Goal: Information Seeking & Learning: Learn about a topic

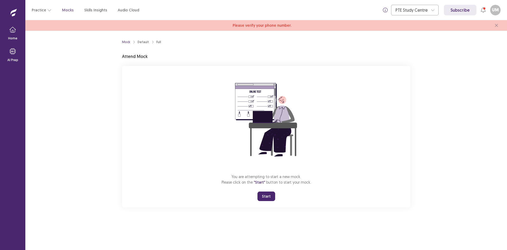
click at [265, 201] on button "Start" at bounding box center [267, 196] width 18 height 10
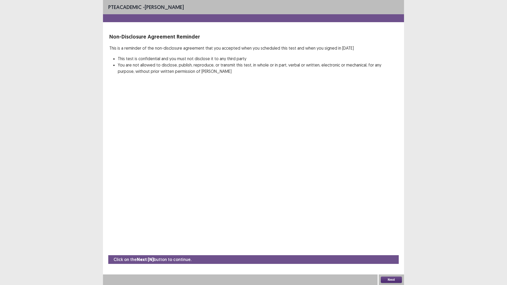
click at [394, 249] on button "Next" at bounding box center [391, 280] width 21 height 6
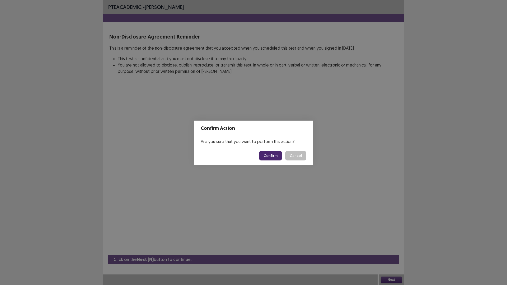
click at [280, 160] on button "Confirm" at bounding box center [270, 156] width 23 height 10
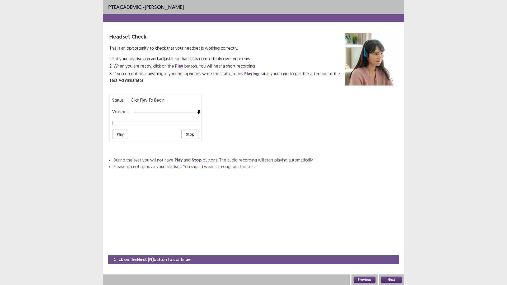
click at [199, 114] on div at bounding box center [166, 112] width 65 height 4
click at [126, 139] on button "Play" at bounding box center [120, 135] width 16 height 10
click at [393, 249] on button "Next" at bounding box center [391, 280] width 21 height 6
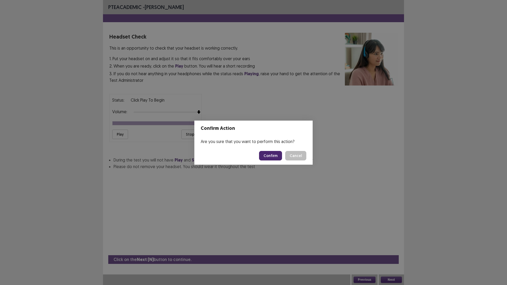
click at [271, 159] on button "Confirm" at bounding box center [270, 156] width 23 height 10
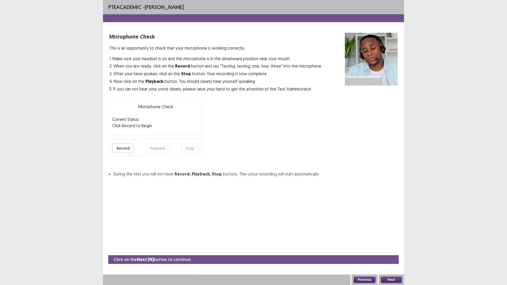
click at [123, 153] on button "Record" at bounding box center [123, 149] width 22 height 10
click at [191, 153] on button "Stop" at bounding box center [189, 149] width 17 height 10
click at [164, 153] on button "Playback" at bounding box center [158, 149] width 24 height 10
click at [384, 249] on button "Next" at bounding box center [391, 280] width 21 height 6
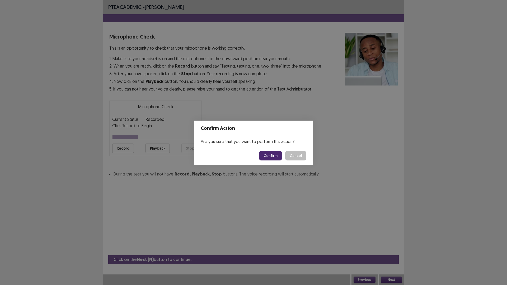
click at [272, 156] on button "Confirm" at bounding box center [270, 156] width 23 height 10
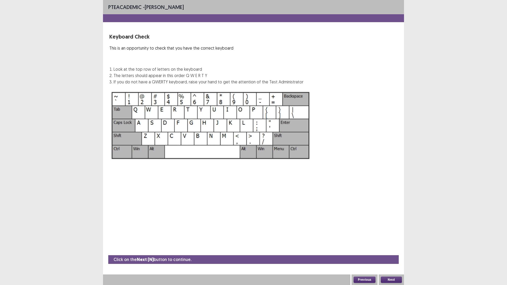
click at [394, 249] on button "Next" at bounding box center [391, 280] width 21 height 6
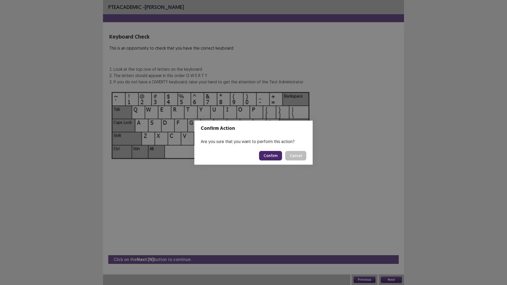
click at [279, 160] on button "Confirm" at bounding box center [270, 156] width 23 height 10
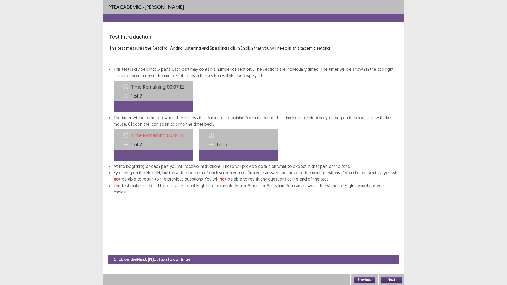
scroll to position [2, 0]
click at [389, 249] on button "Next" at bounding box center [391, 280] width 21 height 6
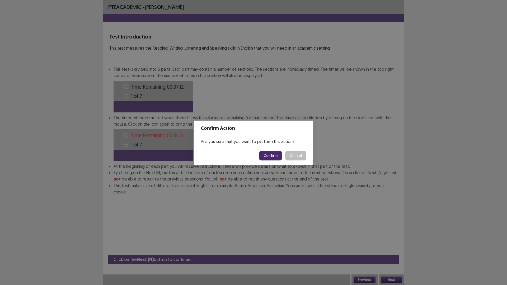
click at [275, 161] on button "Confirm" at bounding box center [270, 156] width 23 height 10
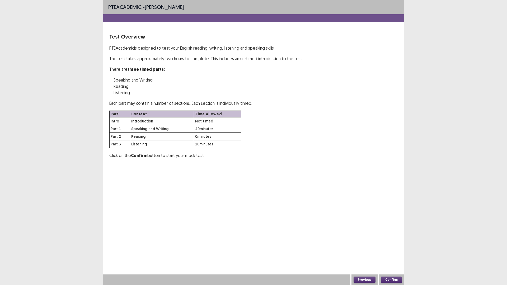
scroll to position [0, 0]
click at [388, 249] on button "Confirm" at bounding box center [391, 280] width 21 height 6
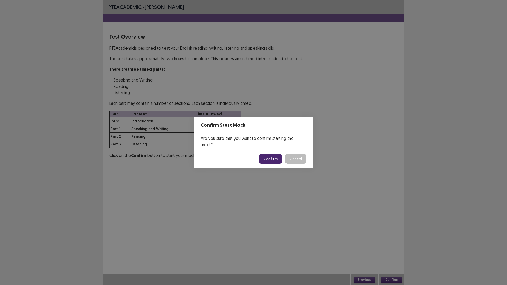
click at [277, 157] on button "Confirm" at bounding box center [270, 159] width 23 height 10
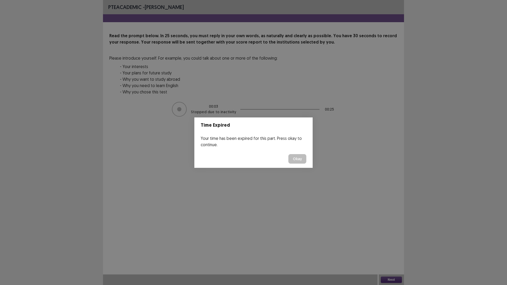
click at [306, 162] on button "Okay" at bounding box center [297, 159] width 18 height 10
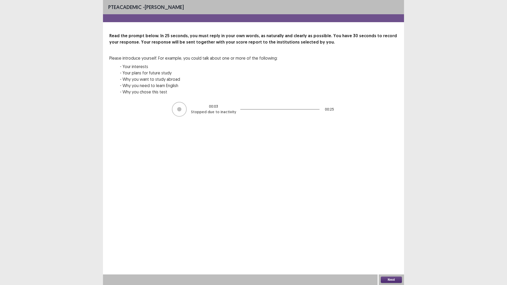
click at [394, 249] on button "Next" at bounding box center [391, 280] width 21 height 6
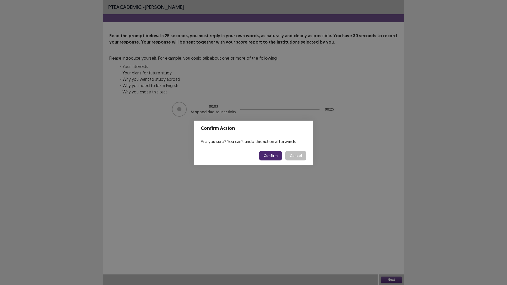
click at [274, 157] on button "Confirm" at bounding box center [270, 156] width 23 height 10
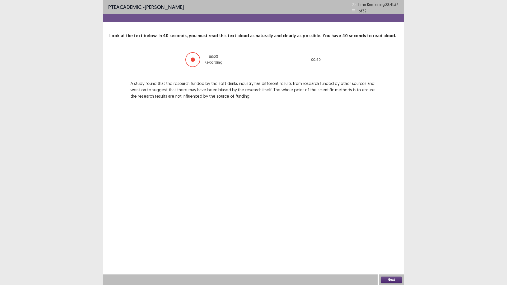
click at [384, 249] on button "Next" at bounding box center [391, 280] width 21 height 6
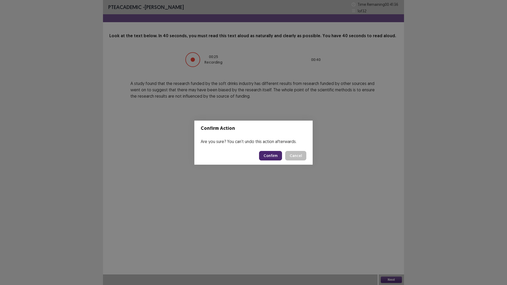
click at [279, 161] on button "Confirm" at bounding box center [270, 156] width 23 height 10
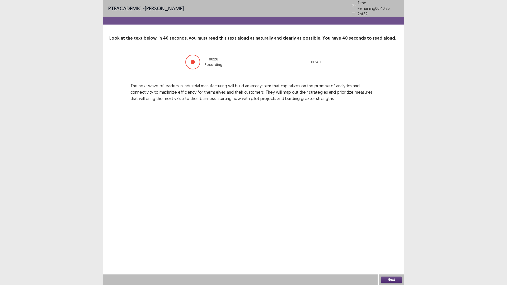
click at [392, 249] on button "Next" at bounding box center [391, 280] width 21 height 6
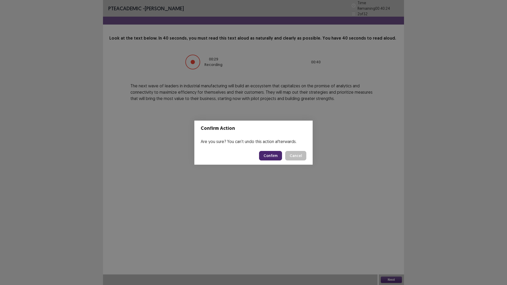
click at [282, 157] on button "Confirm" at bounding box center [270, 156] width 23 height 10
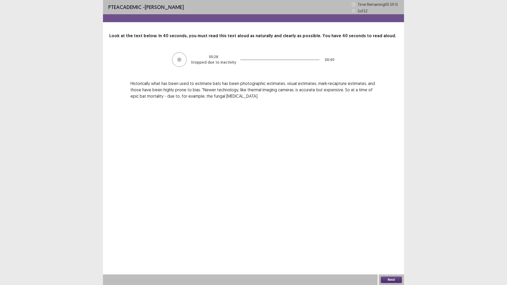
click at [395, 249] on button "Next" at bounding box center [391, 280] width 21 height 6
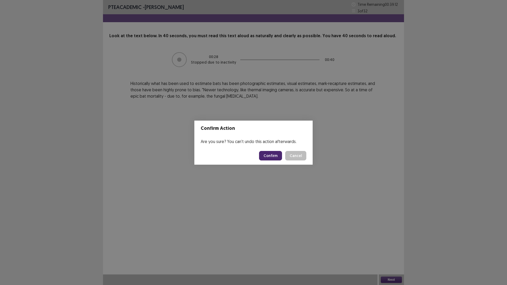
click at [281, 155] on button "Confirm" at bounding box center [270, 156] width 23 height 10
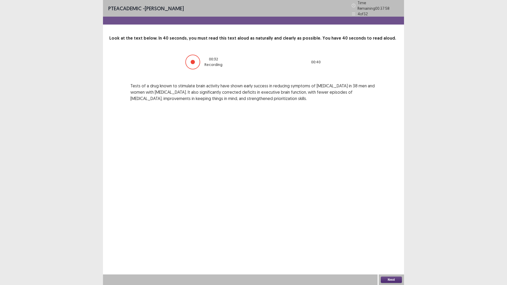
click at [392, 249] on button "Next" at bounding box center [391, 280] width 21 height 6
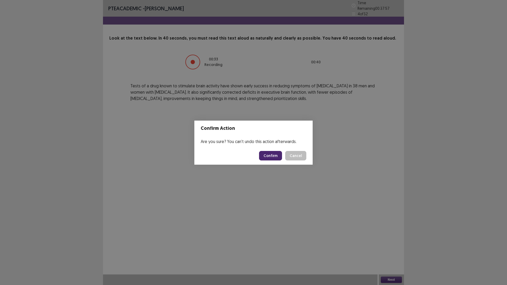
click at [277, 159] on button "Confirm" at bounding box center [270, 156] width 23 height 10
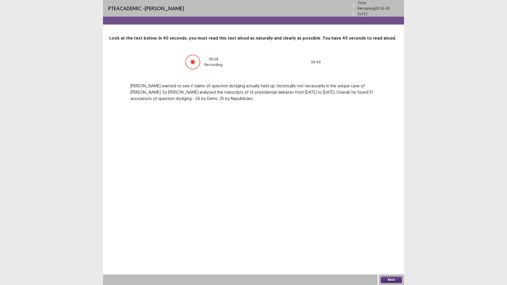
click at [388, 249] on button "Next" at bounding box center [391, 280] width 21 height 6
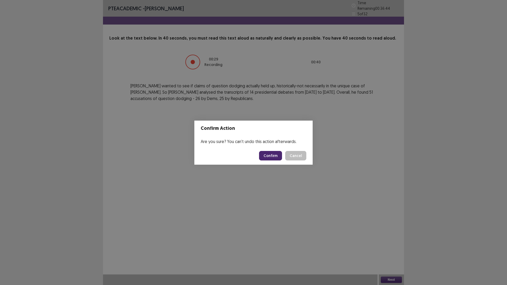
click at [273, 157] on button "Confirm" at bounding box center [270, 156] width 23 height 10
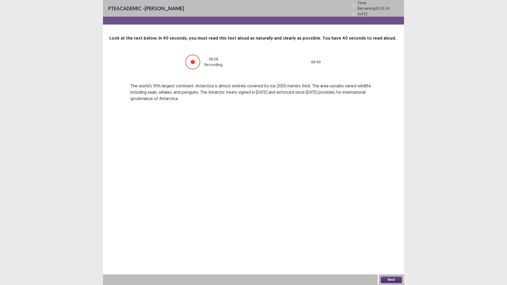
click at [385, 249] on button "Next" at bounding box center [391, 280] width 21 height 6
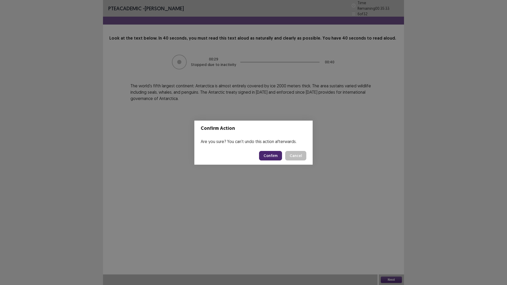
click at [277, 161] on button "Confirm" at bounding box center [270, 156] width 23 height 10
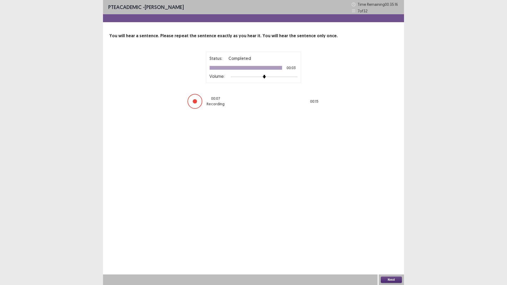
click at [393, 249] on button "Next" at bounding box center [391, 280] width 21 height 6
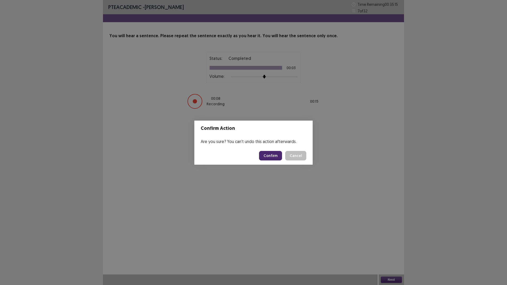
click at [278, 161] on button "Confirm" at bounding box center [270, 156] width 23 height 10
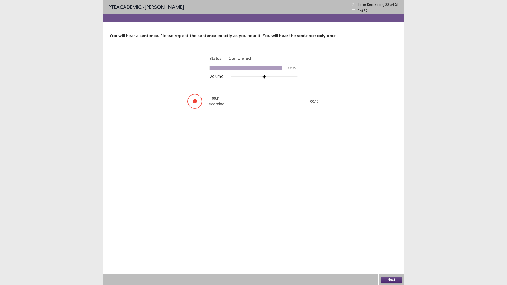
click at [395, 249] on button "Next" at bounding box center [391, 280] width 21 height 6
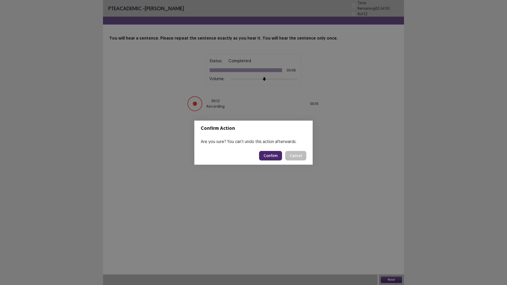
click at [272, 160] on button "Confirm" at bounding box center [270, 156] width 23 height 10
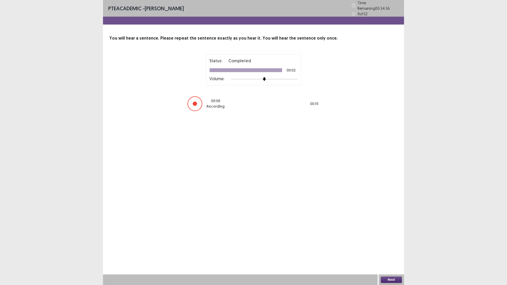
click at [389, 249] on button "Next" at bounding box center [391, 280] width 21 height 6
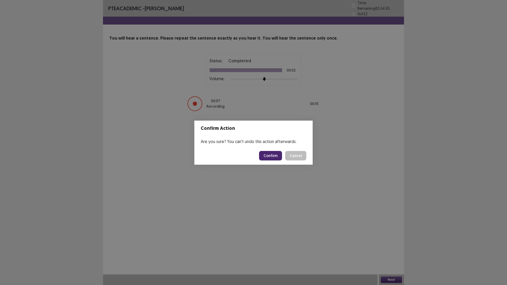
click at [270, 158] on button "Confirm" at bounding box center [270, 156] width 23 height 10
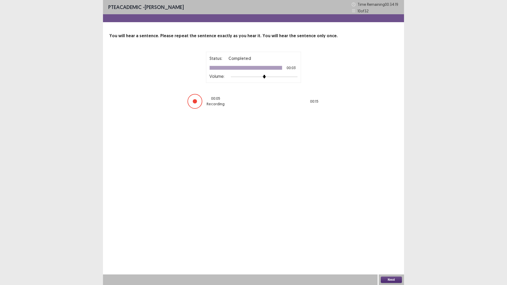
click at [394, 249] on button "Next" at bounding box center [391, 280] width 21 height 6
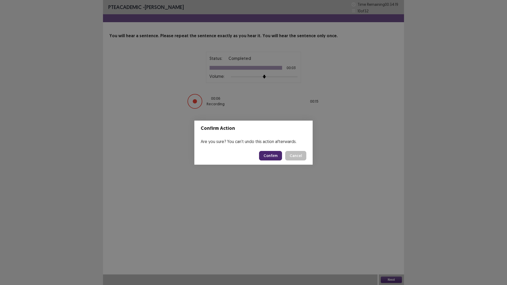
click at [277, 156] on button "Confirm" at bounding box center [270, 156] width 23 height 10
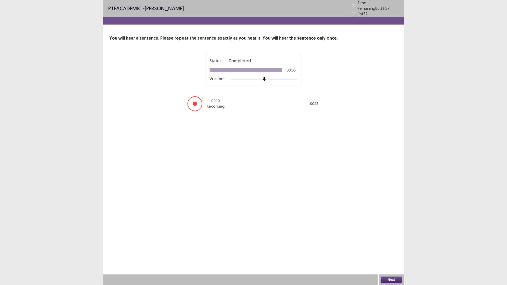
click at [389, 249] on button "Next" at bounding box center [391, 280] width 21 height 6
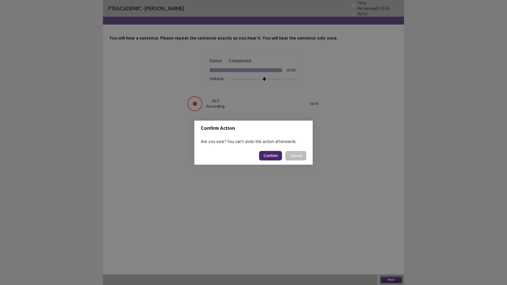
click at [282, 160] on button "Confirm" at bounding box center [270, 156] width 23 height 10
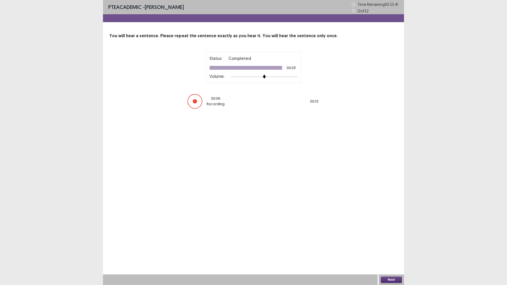
click at [389, 249] on button "Next" at bounding box center [391, 280] width 21 height 6
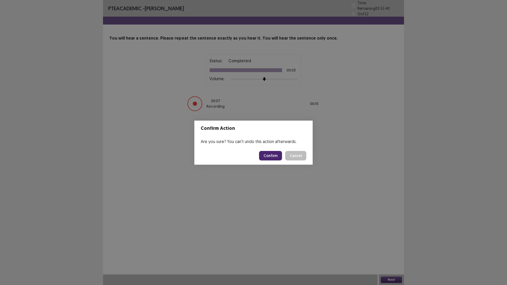
click at [278, 161] on button "Confirm" at bounding box center [270, 156] width 23 height 10
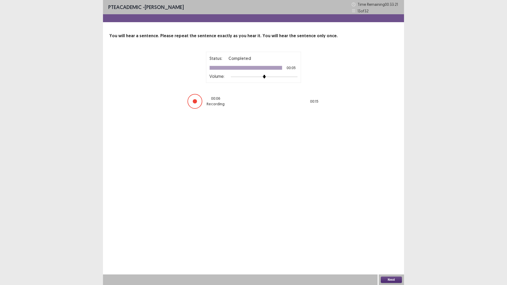
click at [383, 249] on button "Next" at bounding box center [391, 280] width 21 height 6
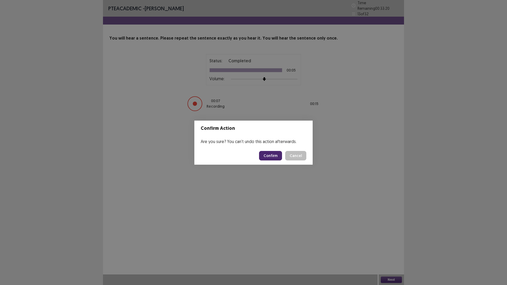
click at [273, 157] on button "Confirm" at bounding box center [270, 156] width 23 height 10
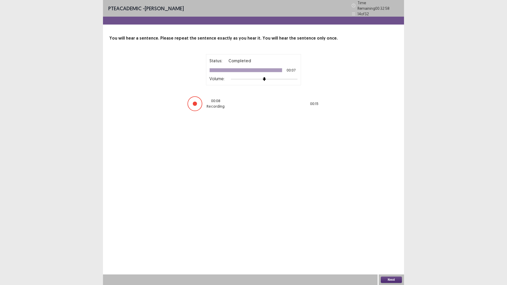
click at [391, 249] on button "Next" at bounding box center [391, 280] width 21 height 6
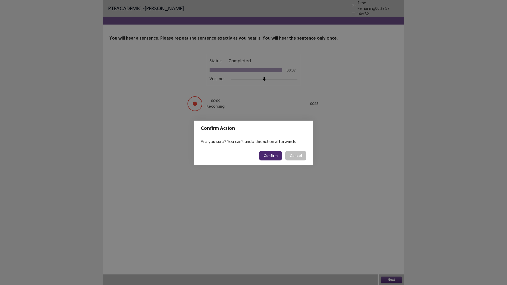
click at [276, 159] on button "Confirm" at bounding box center [270, 156] width 23 height 10
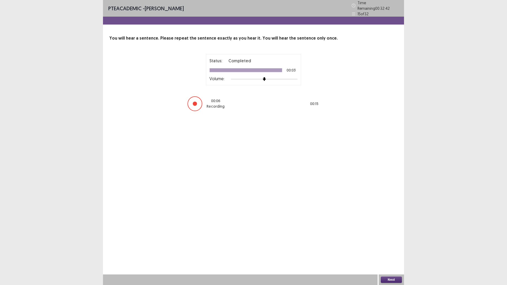
click at [399, 249] on button "Next" at bounding box center [391, 280] width 21 height 6
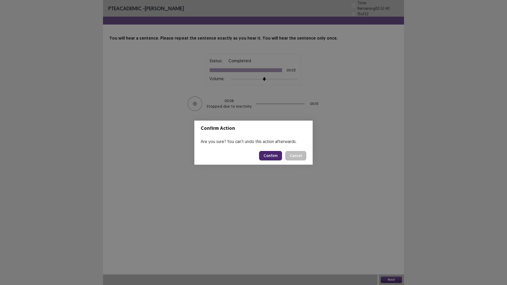
click at [279, 161] on button "Confirm" at bounding box center [270, 156] width 23 height 10
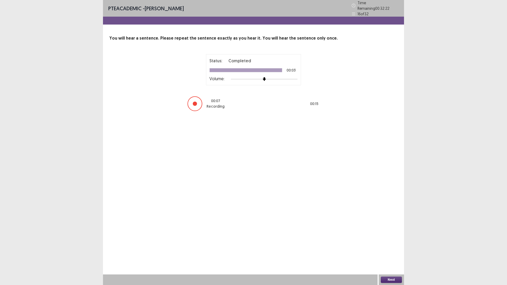
click at [396, 249] on button "Next" at bounding box center [391, 280] width 21 height 6
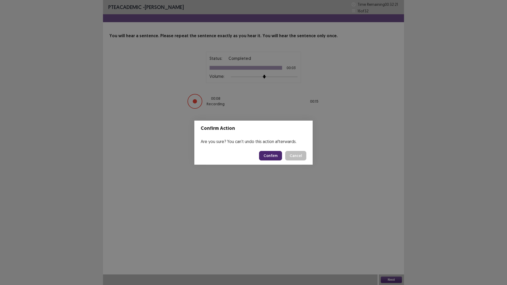
click at [279, 161] on button "Confirm" at bounding box center [270, 156] width 23 height 10
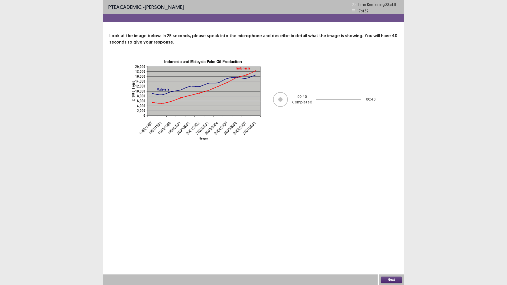
click at [384, 249] on button "Next" at bounding box center [391, 280] width 21 height 6
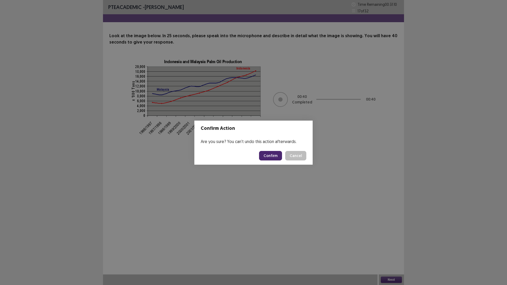
click at [276, 160] on button "Confirm" at bounding box center [270, 156] width 23 height 10
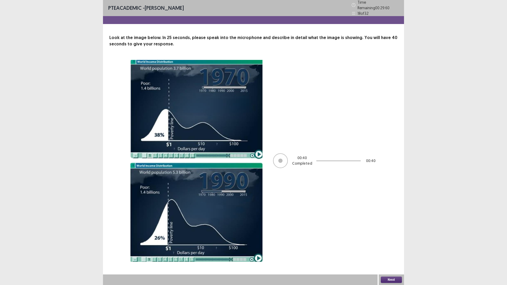
scroll to position [18, 0]
click at [394, 249] on button "Next" at bounding box center [391, 280] width 21 height 6
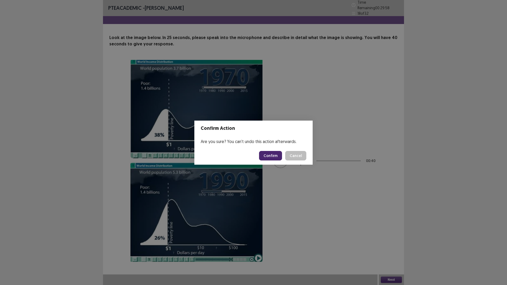
click at [280, 161] on button "Confirm" at bounding box center [270, 156] width 23 height 10
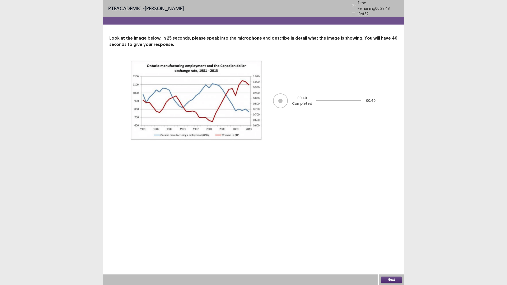
click at [391, 249] on button "Next" at bounding box center [391, 280] width 21 height 6
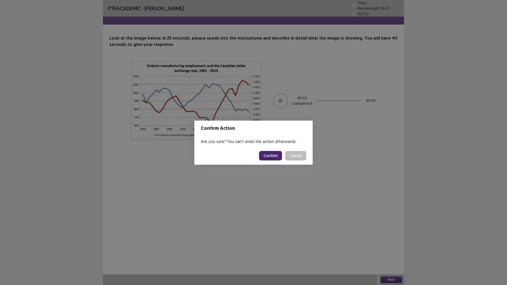
click at [265, 161] on button "Confirm" at bounding box center [270, 156] width 23 height 10
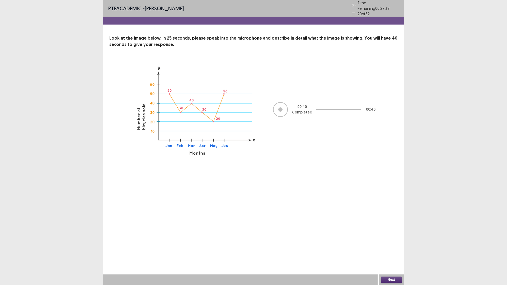
click at [388, 249] on button "Next" at bounding box center [391, 280] width 21 height 6
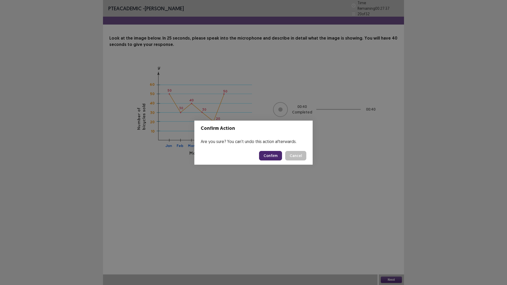
click at [282, 159] on button "Confirm" at bounding box center [270, 156] width 23 height 10
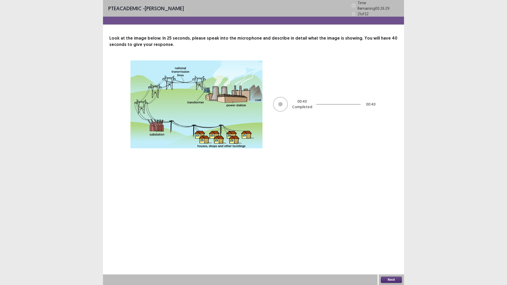
click at [394, 249] on button "Next" at bounding box center [391, 280] width 21 height 6
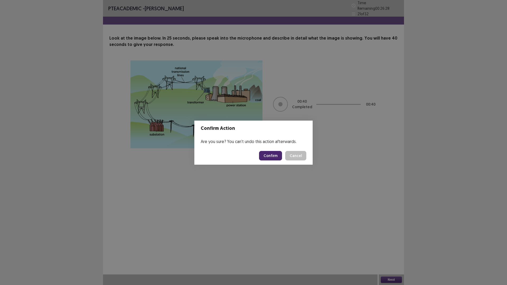
click at [266, 161] on button "Confirm" at bounding box center [270, 156] width 23 height 10
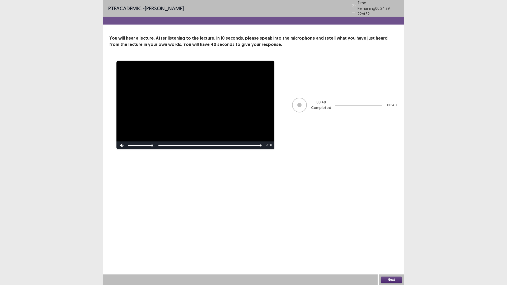
click at [386, 249] on button "Next" at bounding box center [391, 280] width 21 height 6
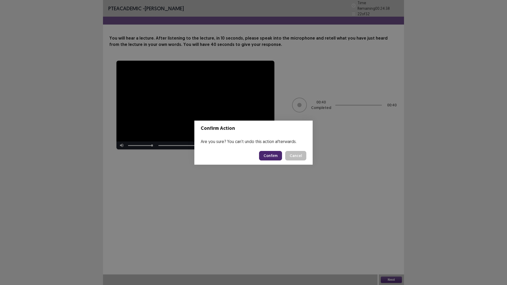
click at [273, 158] on button "Confirm" at bounding box center [270, 156] width 23 height 10
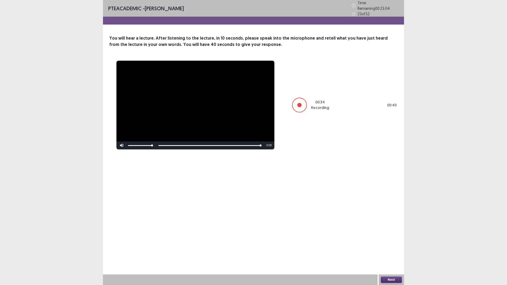
click at [391, 249] on button "Next" at bounding box center [391, 280] width 21 height 6
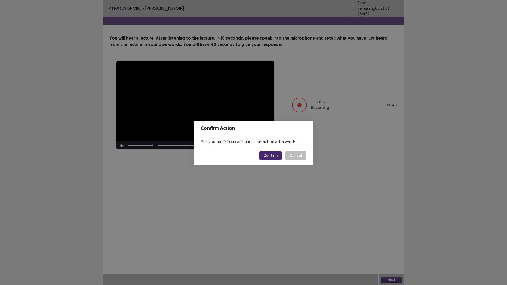
click at [274, 156] on button "Confirm" at bounding box center [270, 156] width 23 height 10
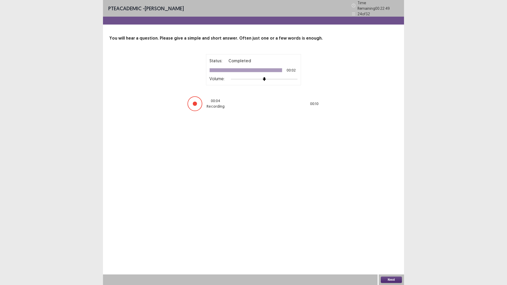
click at [394, 249] on button "Next" at bounding box center [391, 280] width 21 height 6
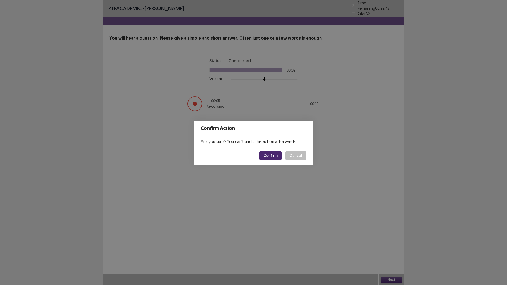
click at [280, 160] on button "Confirm" at bounding box center [270, 156] width 23 height 10
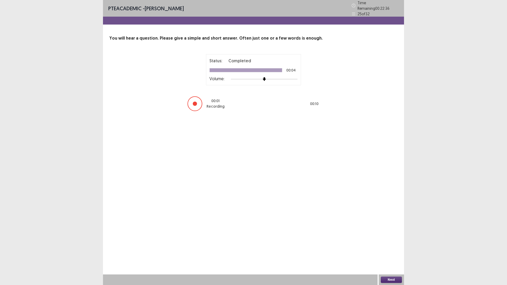
click at [395, 249] on button "Next" at bounding box center [391, 280] width 21 height 6
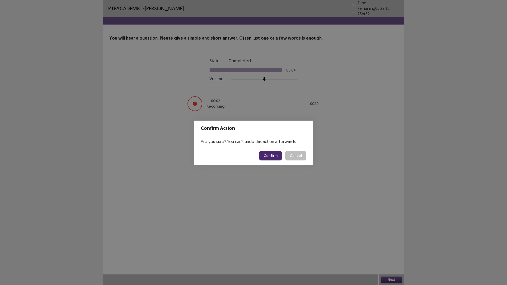
click at [276, 155] on button "Confirm" at bounding box center [270, 156] width 23 height 10
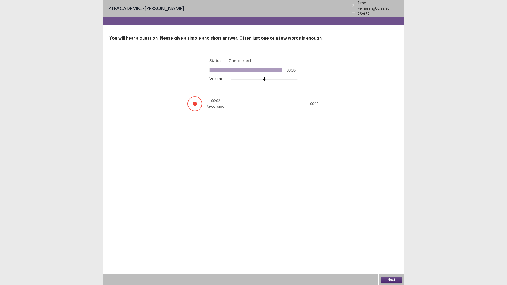
click at [389, 249] on button "Next" at bounding box center [391, 280] width 21 height 6
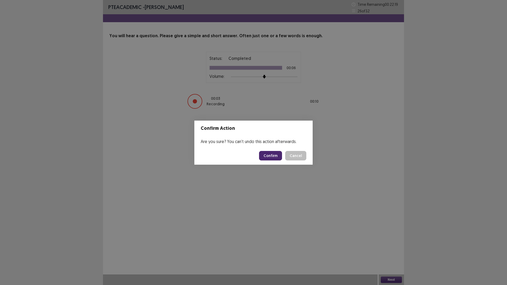
click at [278, 159] on button "Confirm" at bounding box center [270, 156] width 23 height 10
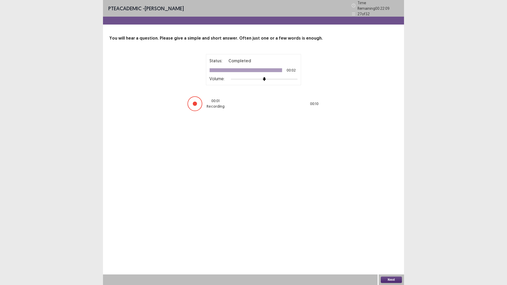
click at [383, 249] on button "Next" at bounding box center [391, 280] width 21 height 6
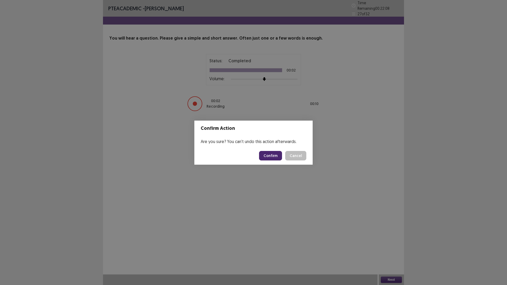
click at [282, 160] on button "Confirm" at bounding box center [270, 156] width 23 height 10
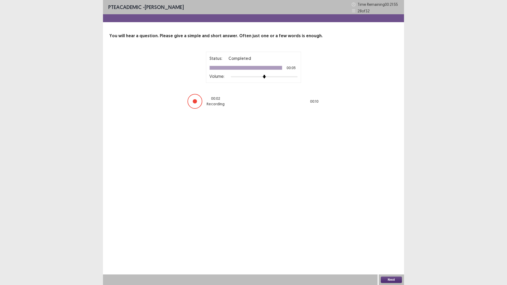
click at [393, 249] on button "Next" at bounding box center [391, 280] width 21 height 6
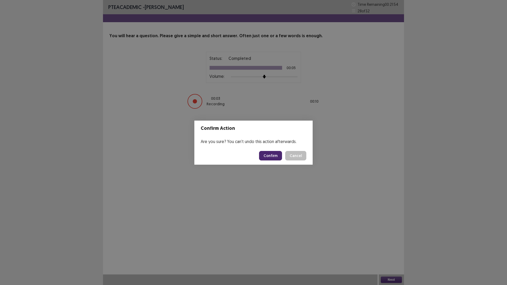
click at [281, 159] on button "Confirm" at bounding box center [270, 156] width 23 height 10
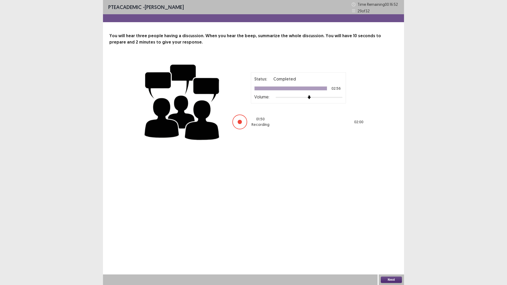
click at [397, 249] on button "Next" at bounding box center [391, 280] width 21 height 6
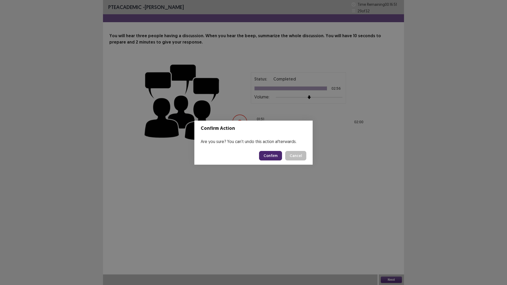
click at [282, 160] on button "Confirm" at bounding box center [270, 156] width 23 height 10
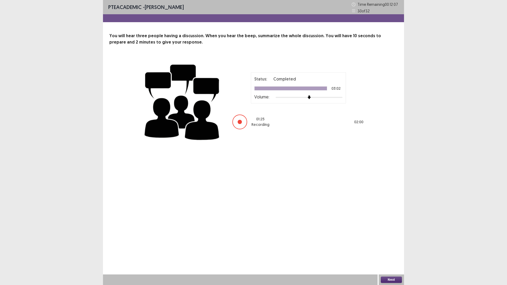
click at [286, 144] on div "Status: Completed 03:02 Volume: 01 : 25 Recording 02 : 00" at bounding box center [254, 101] width 222 height 86
click at [243, 70] on div "You will hear three people having a discussion. When you hear the beep, summari…" at bounding box center [253, 89] width 301 height 112
click at [392, 249] on button "Next" at bounding box center [391, 280] width 21 height 6
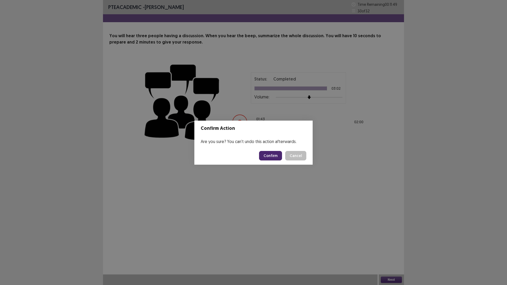
click at [273, 157] on button "Confirm" at bounding box center [270, 156] width 23 height 10
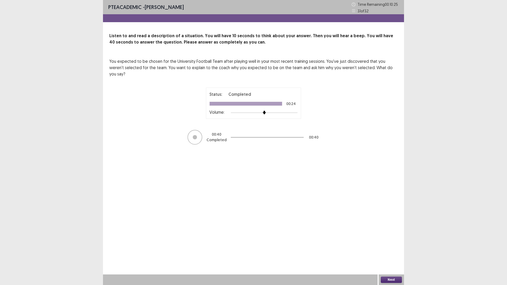
click at [398, 249] on button "Next" at bounding box center [391, 280] width 21 height 6
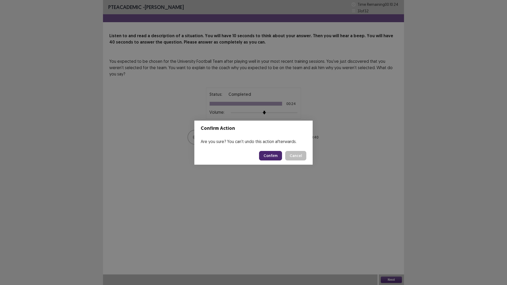
click at [272, 155] on button "Confirm" at bounding box center [270, 156] width 23 height 10
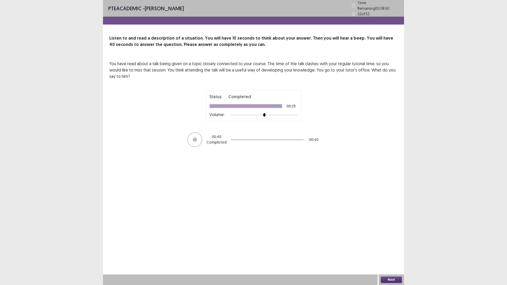
click at [386, 249] on button "Next" at bounding box center [391, 280] width 21 height 6
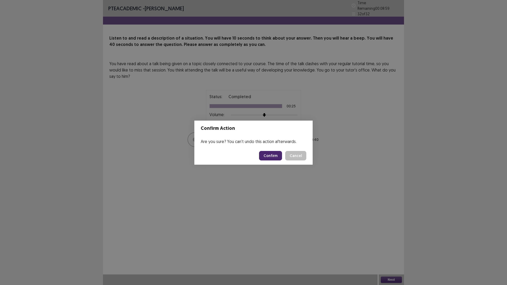
click at [276, 158] on button "Confirm" at bounding box center [270, 156] width 23 height 10
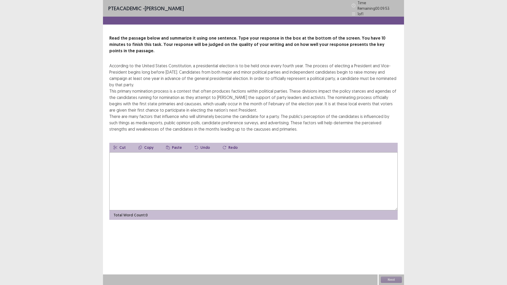
drag, startPoint x: 263, startPoint y: 80, endPoint x: 217, endPoint y: 73, distance: 45.7
click at [217, 73] on div "Read the passage below and summarize it using one sentence. Type your response …" at bounding box center [253, 83] width 288 height 97
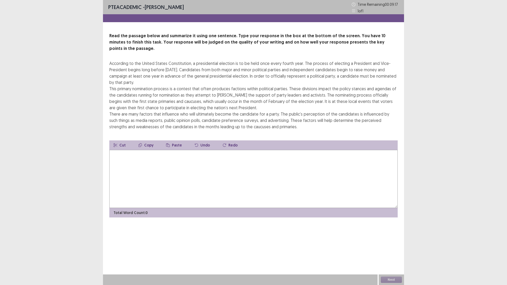
click at [137, 208] on textarea at bounding box center [253, 179] width 288 height 58
click at [139, 208] on textarea at bounding box center [253, 179] width 288 height 58
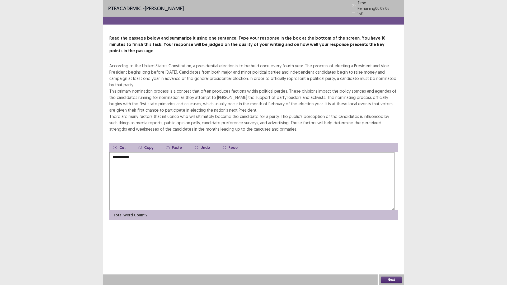
click at [137, 210] on textarea "**********" at bounding box center [251, 181] width 285 height 58
click at [174, 208] on textarea "**********" at bounding box center [251, 181] width 285 height 58
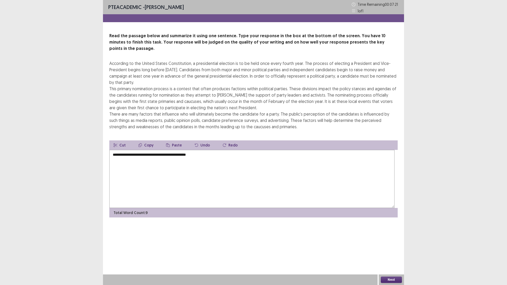
click at [137, 208] on textarea "**********" at bounding box center [251, 179] width 285 height 58
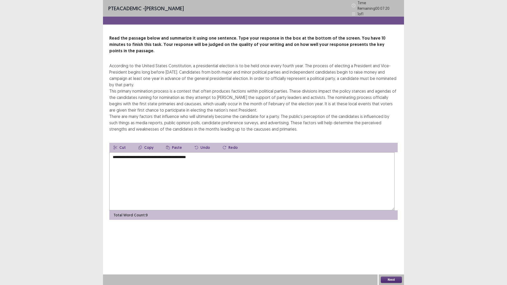
click at [138, 209] on textarea "**********" at bounding box center [251, 181] width 285 height 58
click at [227, 209] on textarea "**********" at bounding box center [251, 181] width 285 height 58
click at [226, 209] on textarea "**********" at bounding box center [251, 181] width 285 height 58
click at [227, 209] on textarea "**********" at bounding box center [251, 181] width 285 height 58
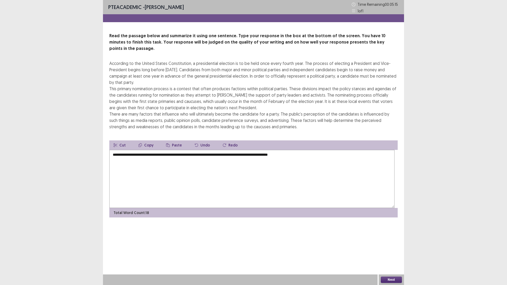
click at [356, 207] on textarea "**********" at bounding box center [251, 179] width 285 height 58
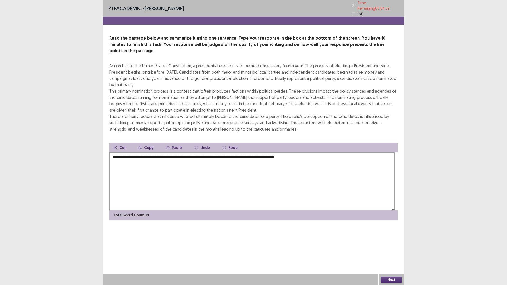
click at [357, 211] on textarea "**********" at bounding box center [251, 181] width 285 height 58
click at [357, 210] on textarea "**********" at bounding box center [251, 181] width 285 height 58
click at [371, 208] on textarea "**********" at bounding box center [251, 181] width 285 height 58
click at [223, 208] on textarea "**********" at bounding box center [251, 181] width 285 height 58
click at [225, 209] on textarea "**********" at bounding box center [251, 181] width 285 height 58
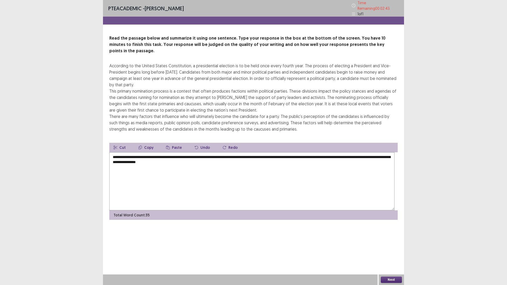
click at [320, 211] on textarea "**********" at bounding box center [251, 181] width 285 height 58
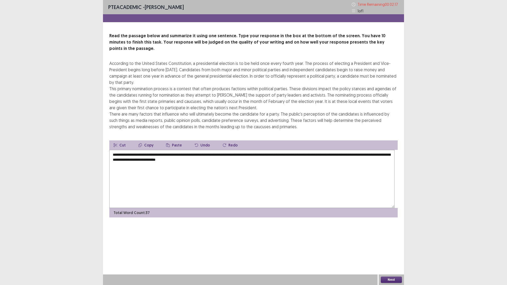
click at [242, 208] on textarea "**********" at bounding box center [251, 179] width 285 height 58
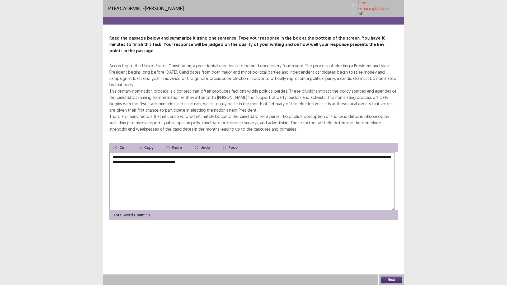
click at [381, 211] on textarea "**********" at bounding box center [251, 181] width 285 height 58
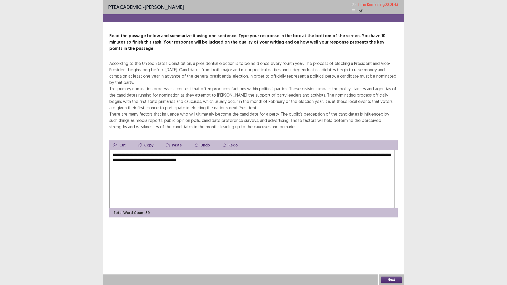
click at [240, 208] on textarea "**********" at bounding box center [251, 179] width 285 height 58
click at [309, 208] on textarea "**********" at bounding box center [251, 179] width 285 height 58
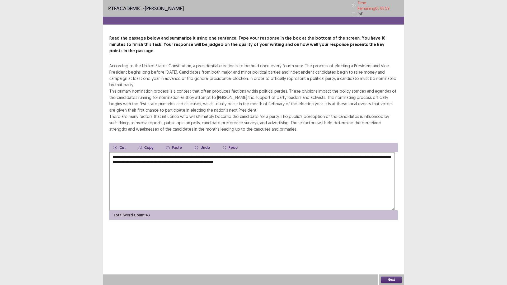
click at [180, 211] on textarea "**********" at bounding box center [251, 181] width 285 height 58
click at [279, 209] on textarea "**********" at bounding box center [251, 181] width 285 height 58
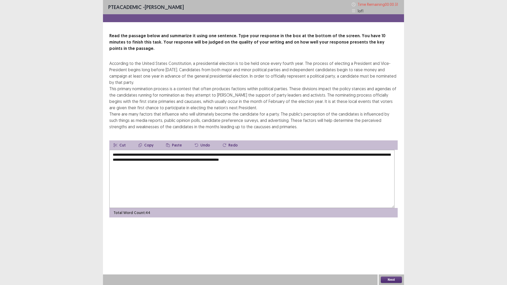
click at [177, 208] on textarea "**********" at bounding box center [251, 179] width 285 height 58
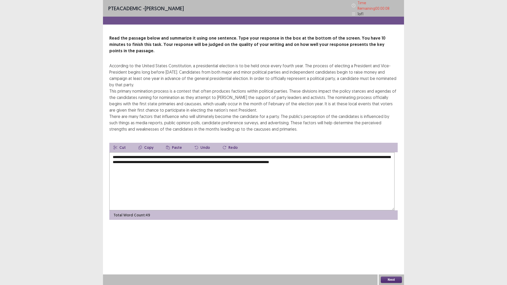
scroll to position [12, 0]
type textarea "**********"
click at [392, 249] on button "Next" at bounding box center [391, 280] width 21 height 6
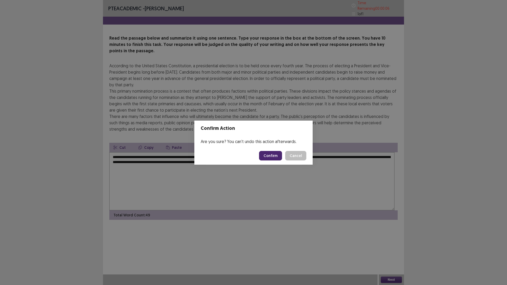
click at [274, 160] on button "Confirm" at bounding box center [270, 156] width 23 height 10
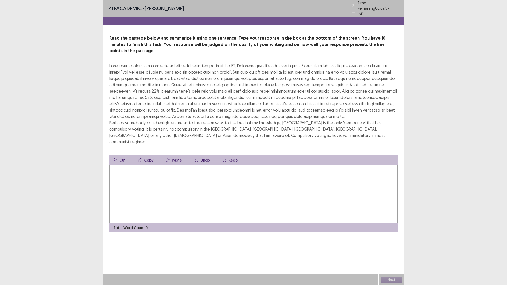
scroll to position [0, 0]
click at [129, 223] on textarea at bounding box center [253, 194] width 288 height 58
click at [166, 223] on textarea "**********" at bounding box center [251, 194] width 285 height 58
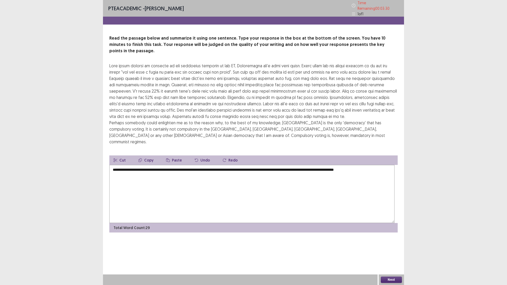
click at [278, 223] on textarea "**********" at bounding box center [251, 194] width 285 height 58
click at [158, 165] on button "Copy" at bounding box center [146, 161] width 24 height 10
click at [295, 223] on textarea "**********" at bounding box center [251, 194] width 285 height 58
drag, startPoint x: 295, startPoint y: 232, endPoint x: 365, endPoint y: 234, distance: 70.6
click at [365, 223] on textarea "**********" at bounding box center [251, 194] width 285 height 58
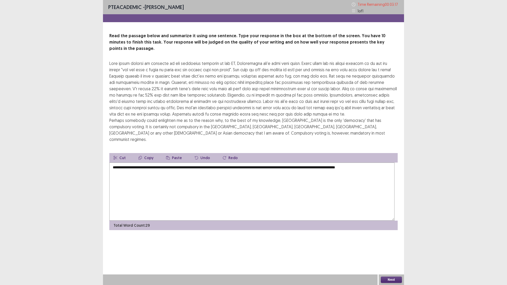
click at [154, 163] on button "Copy" at bounding box center [146, 158] width 24 height 10
click at [172, 221] on textarea "**********" at bounding box center [251, 192] width 285 height 58
click at [174, 221] on textarea "**********" at bounding box center [251, 192] width 285 height 58
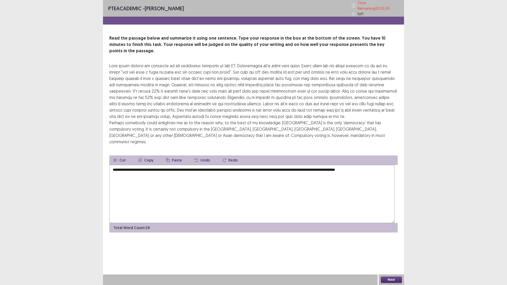
click at [186, 165] on button "Paste" at bounding box center [174, 161] width 24 height 10
click at [157, 223] on textarea "**********" at bounding box center [251, 194] width 285 height 58
click at [172, 223] on textarea "**********" at bounding box center [251, 194] width 285 height 58
click at [186, 165] on button "Paste" at bounding box center [174, 161] width 24 height 10
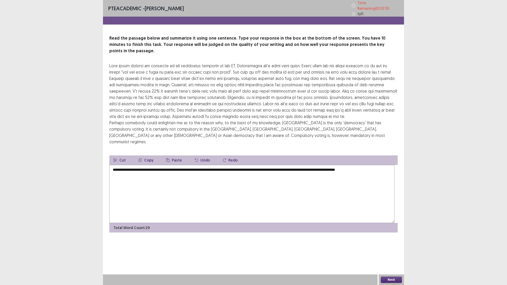
click at [170, 162] on icon "button" at bounding box center [168, 161] width 4 height 4
click at [186, 165] on button "Paste" at bounding box center [174, 161] width 24 height 10
drag, startPoint x: 174, startPoint y: 239, endPoint x: 203, endPoint y: 239, distance: 28.5
click at [203, 223] on textarea "**********" at bounding box center [251, 194] width 285 height 58
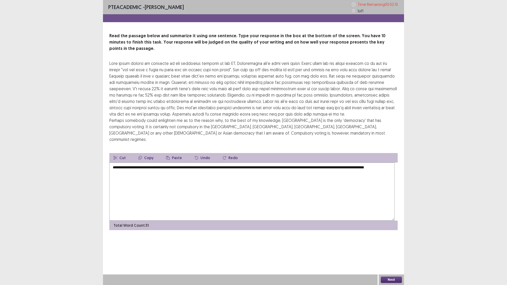
drag, startPoint x: 368, startPoint y: 232, endPoint x: 278, endPoint y: 232, distance: 89.3
click at [278, 221] on textarea "**********" at bounding box center [251, 192] width 285 height 58
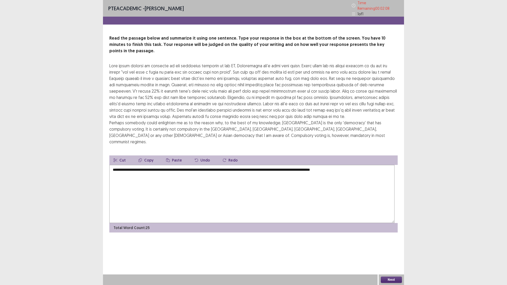
click at [282, 223] on textarea "**********" at bounding box center [251, 194] width 285 height 58
click at [161, 223] on textarea "**********" at bounding box center [251, 194] width 285 height 58
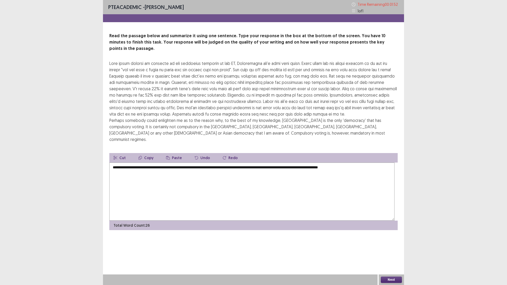
click at [171, 221] on textarea "**********" at bounding box center [251, 192] width 285 height 58
click at [352, 221] on textarea "**********" at bounding box center [251, 192] width 285 height 58
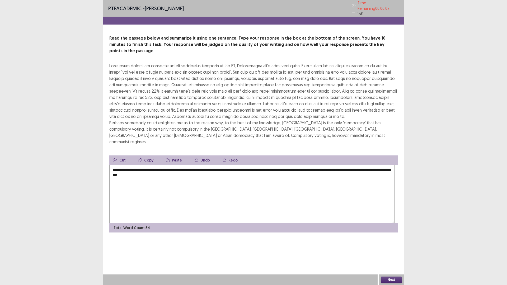
scroll to position [36, 0]
type textarea "**********"
click at [392, 249] on button "Next" at bounding box center [391, 280] width 21 height 6
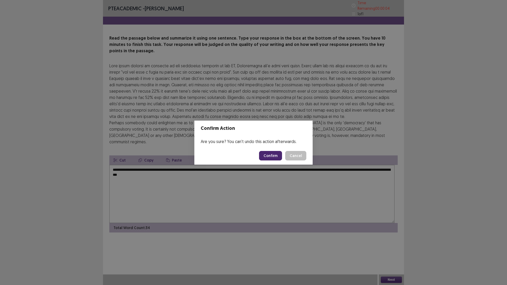
click at [267, 161] on button "Confirm" at bounding box center [270, 156] width 23 height 10
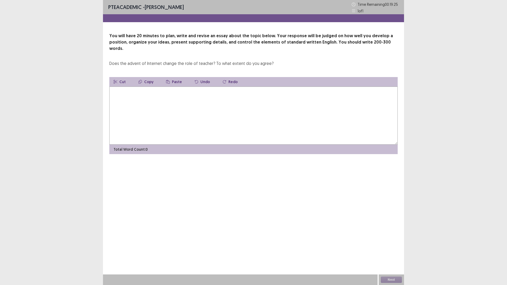
click at [116, 135] on textarea at bounding box center [253, 116] width 288 height 58
type textarea "*"
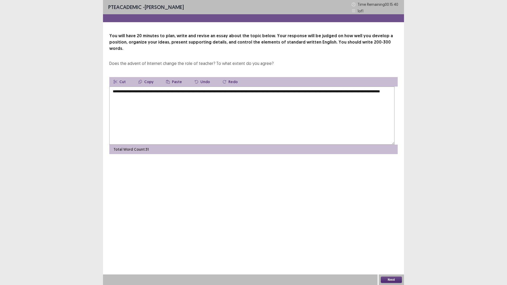
click at [235, 119] on textarea "**********" at bounding box center [251, 116] width 285 height 58
click at [237, 121] on textarea "**********" at bounding box center [251, 116] width 285 height 58
click at [236, 120] on textarea "**********" at bounding box center [251, 116] width 285 height 58
click at [267, 121] on textarea "**********" at bounding box center [251, 116] width 285 height 58
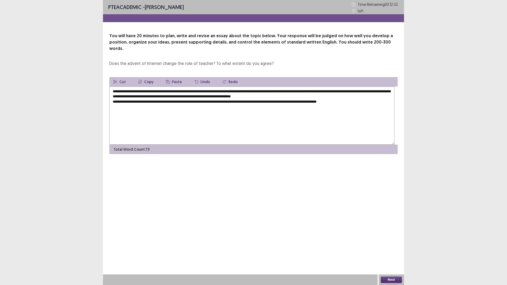
click at [232, 133] on textarea "**********" at bounding box center [251, 116] width 285 height 58
click at [270, 131] on textarea "**********" at bounding box center [251, 116] width 285 height 58
click at [189, 138] on textarea "**********" at bounding box center [251, 116] width 285 height 58
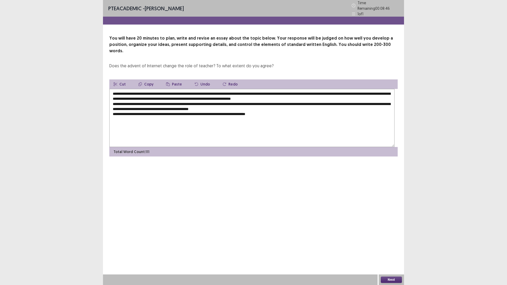
click at [225, 145] on textarea "**********" at bounding box center [251, 118] width 285 height 58
click at [316, 147] on textarea "**********" at bounding box center [251, 118] width 285 height 58
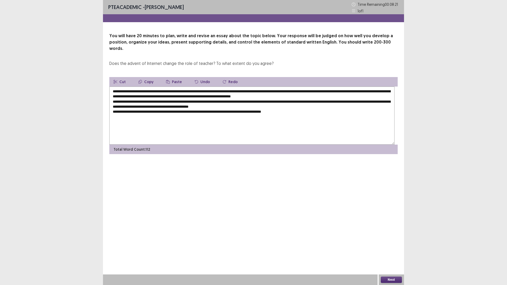
click at [331, 145] on textarea "**********" at bounding box center [251, 116] width 285 height 58
click at [346, 143] on textarea "**********" at bounding box center [251, 116] width 285 height 58
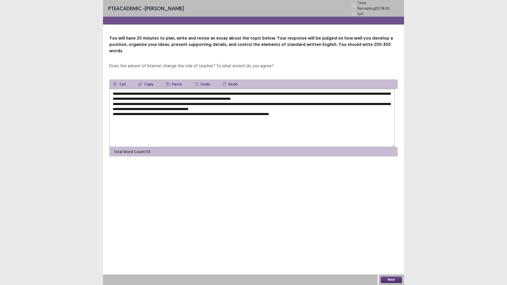
click at [342, 147] on textarea "**********" at bounding box center [251, 118] width 285 height 58
click at [362, 146] on textarea "**********" at bounding box center [251, 118] width 285 height 58
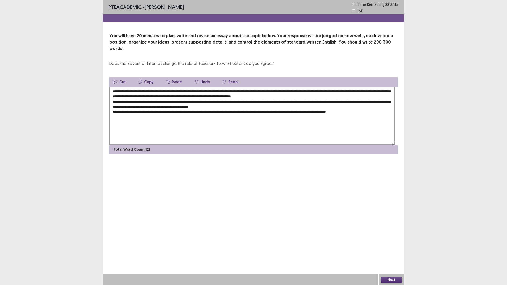
click at [335, 145] on textarea "**********" at bounding box center [251, 116] width 285 height 58
click at [166, 145] on textarea "**********" at bounding box center [251, 116] width 285 height 58
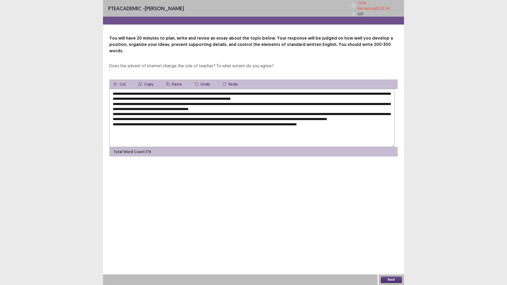
scroll to position [8, 0]
click at [380, 130] on textarea at bounding box center [251, 118] width 285 height 58
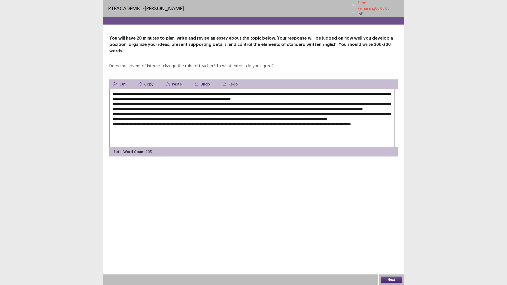
scroll to position [17, 0]
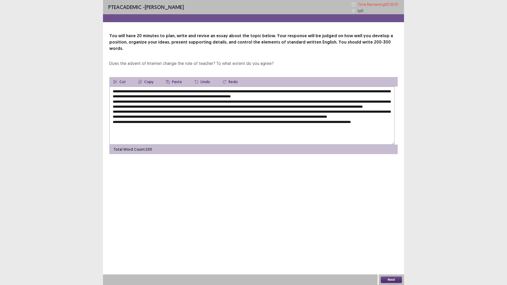
type textarea "**********"
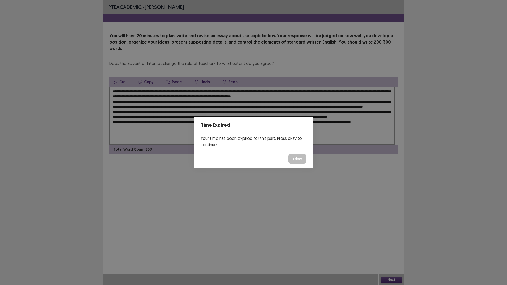
click at [306, 164] on button "Okay" at bounding box center [297, 159] width 18 height 10
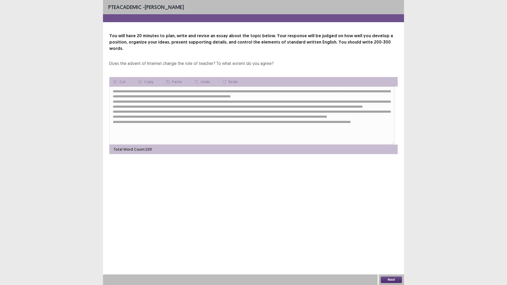
click at [384, 249] on button "Next" at bounding box center [391, 280] width 21 height 6
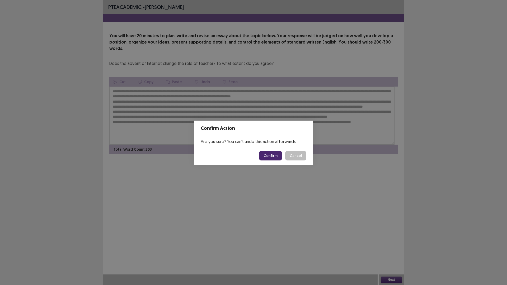
click at [280, 159] on button "Confirm" at bounding box center [270, 156] width 23 height 10
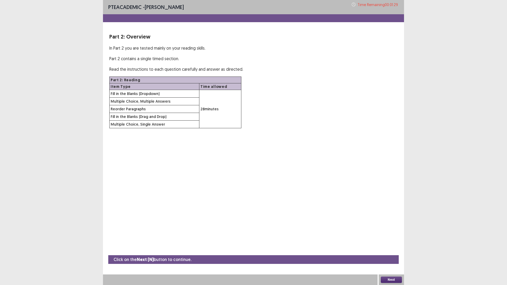
click at [390, 249] on button "Next" at bounding box center [391, 280] width 21 height 6
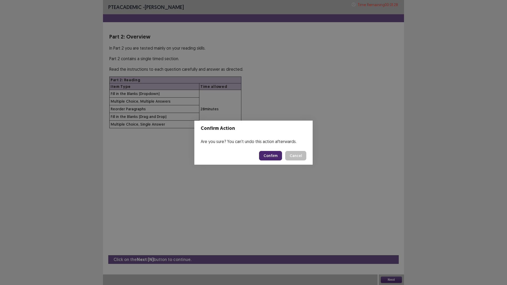
click at [279, 159] on button "Confirm" at bounding box center [270, 156] width 23 height 10
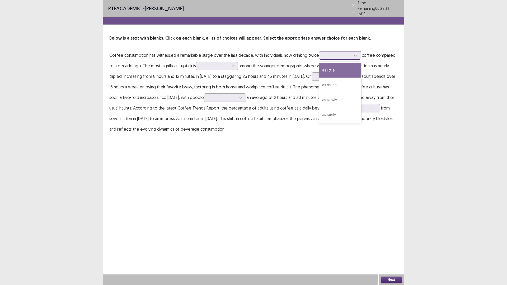
click at [352, 59] on div at bounding box center [356, 56] width 8 height 8
click at [319, 92] on div "as much" at bounding box center [340, 85] width 42 height 15
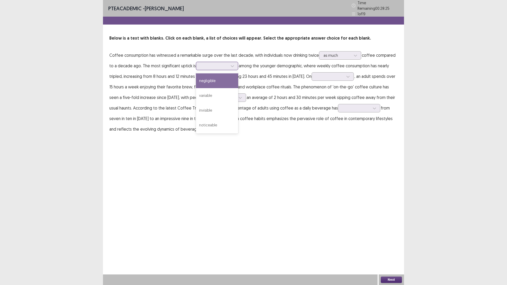
click at [234, 68] on icon at bounding box center [233, 66] width 4 height 4
click at [238, 133] on div "noticeable" at bounding box center [217, 125] width 42 height 15
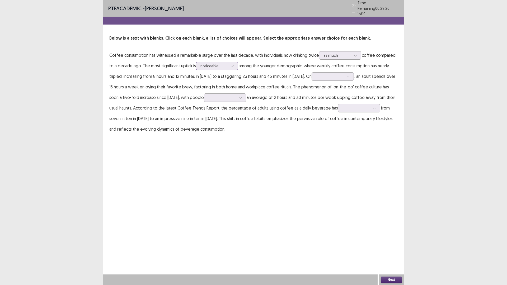
click at [228, 68] on div at bounding box center [214, 65] width 27 height 5
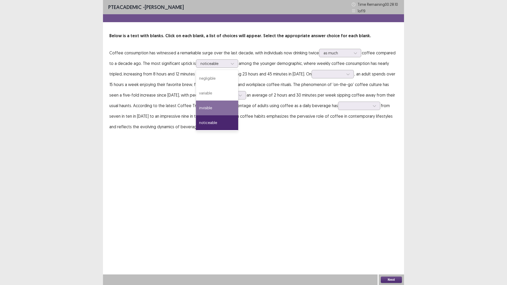
click at [361, 143] on div "PTE academic - [PERSON_NAME] Time Remaining 00 : 28 : 10 1 of 19 Below is a tex…" at bounding box center [253, 71] width 301 height 143
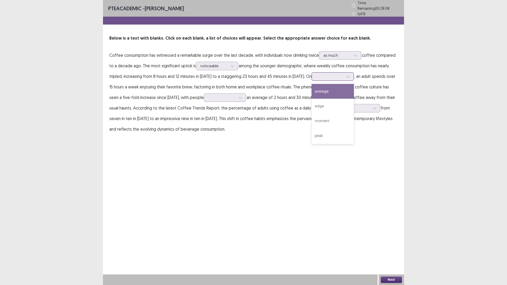
click at [316, 79] on div at bounding box center [329, 76] width 27 height 5
click at [312, 99] on div "average" at bounding box center [333, 91] width 42 height 15
click at [316, 79] on div at bounding box center [329, 76] width 27 height 5
click at [291, 134] on p "Coffee consumption has witnessed a remarkable surge over the last decade, with …" at bounding box center [253, 92] width 288 height 85
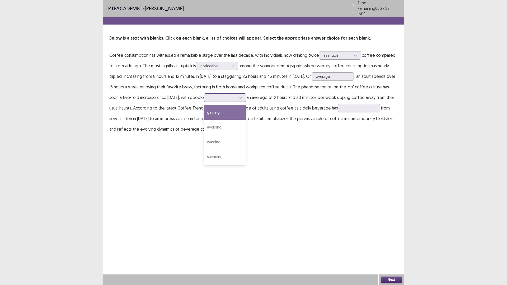
click at [236, 100] on div at bounding box center [221, 97] width 27 height 5
click at [240, 164] on div "spending" at bounding box center [225, 157] width 42 height 15
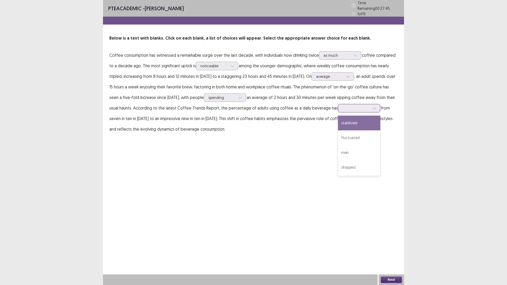
click at [343, 111] on div at bounding box center [356, 108] width 27 height 5
click at [338, 145] on div "fluctuated" at bounding box center [359, 137] width 42 height 15
click at [391, 249] on button "Next" at bounding box center [391, 280] width 21 height 6
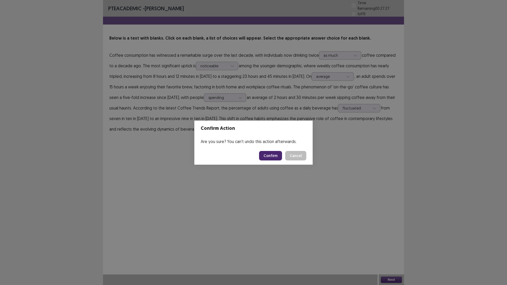
click at [276, 160] on button "Confirm" at bounding box center [270, 156] width 23 height 10
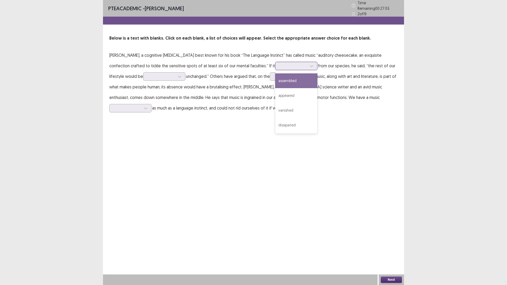
click at [280, 68] on div at bounding box center [293, 65] width 27 height 5
click at [275, 133] on div "dissipated" at bounding box center [296, 125] width 42 height 15
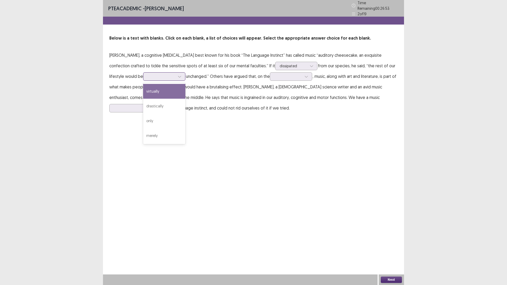
click at [185, 81] on div at bounding box center [164, 76] width 42 height 8
click at [185, 99] on div "virtually" at bounding box center [164, 91] width 42 height 15
click at [175, 79] on div at bounding box center [161, 76] width 27 height 5
click at [185, 143] on div "merely" at bounding box center [164, 135] width 42 height 15
click at [175, 79] on div at bounding box center [161, 76] width 27 height 5
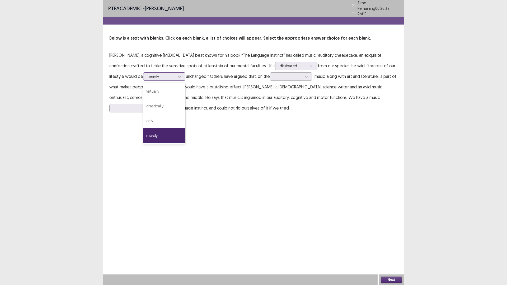
click at [185, 143] on div "merely" at bounding box center [164, 135] width 42 height 15
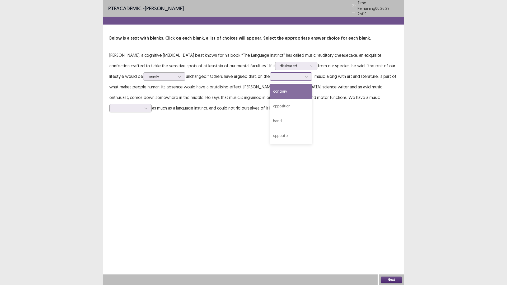
click at [274, 79] on div at bounding box center [287, 76] width 27 height 5
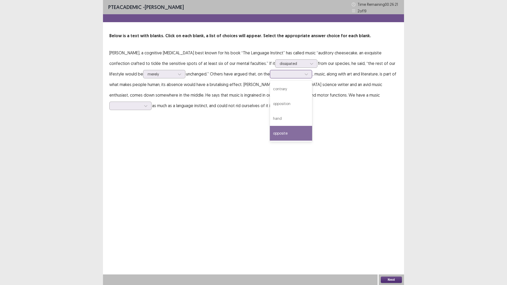
click at [270, 141] on div "opposite" at bounding box center [291, 133] width 42 height 15
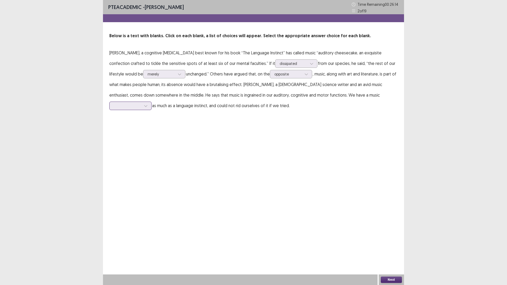
click at [148, 110] on div at bounding box center [146, 106] width 8 height 8
click at [138, 158] on div "enthusiasm" at bounding box center [130, 150] width 42 height 15
click at [389, 249] on button "Next" at bounding box center [391, 280] width 21 height 6
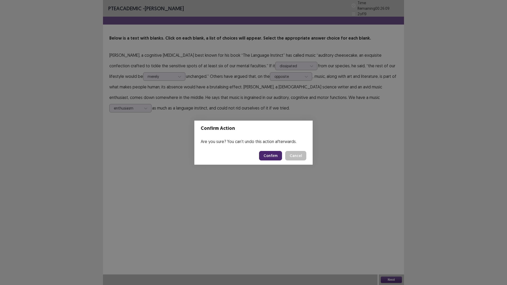
click at [273, 161] on button "Confirm" at bounding box center [270, 156] width 23 height 10
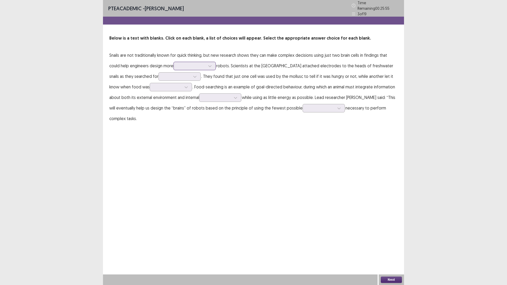
click at [206, 68] on div at bounding box center [191, 65] width 27 height 5
click at [216, 88] on div "complex" at bounding box center [195, 80] width 42 height 15
click at [190, 79] on div at bounding box center [176, 76] width 27 height 5
click at [201, 99] on div "predators" at bounding box center [180, 91] width 42 height 15
click at [182, 90] on div at bounding box center [167, 87] width 27 height 5
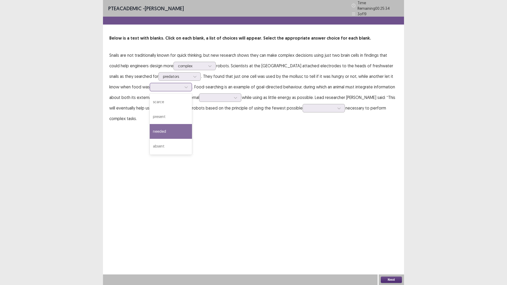
click at [192, 139] on div "needed" at bounding box center [171, 131] width 42 height 15
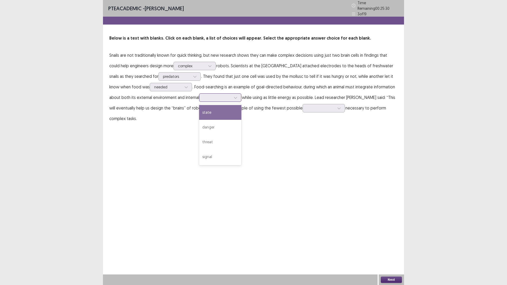
click at [206, 100] on div at bounding box center [217, 97] width 27 height 5
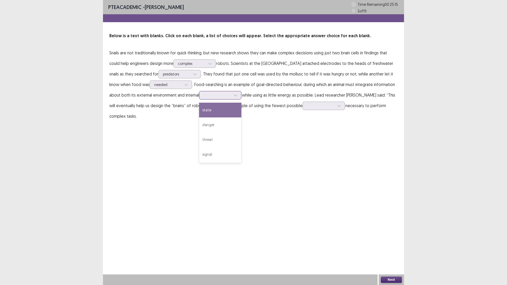
click at [213, 118] on div "state" at bounding box center [220, 110] width 42 height 15
click at [307, 108] on div at bounding box center [320, 105] width 27 height 5
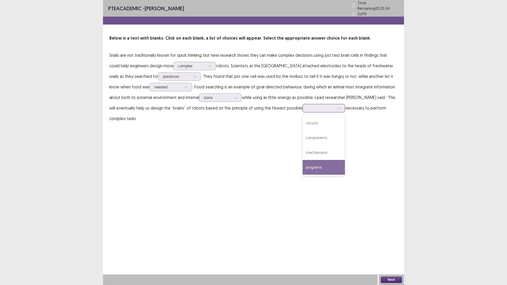
click at [303, 175] on div "programs" at bounding box center [324, 167] width 42 height 15
click at [391, 249] on div "Next" at bounding box center [391, 280] width 25 height 11
click at [307, 111] on div at bounding box center [320, 108] width 27 height 5
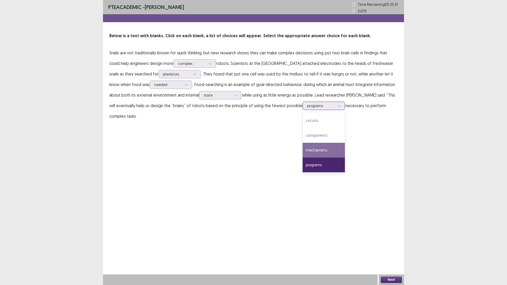
click at [303, 158] on div "mechanisms" at bounding box center [324, 150] width 42 height 15
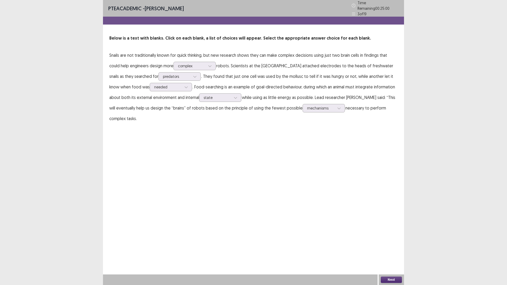
drag, startPoint x: 393, startPoint y: 283, endPoint x: 333, endPoint y: 262, distance: 63.7
click at [391, 249] on div "Next" at bounding box center [391, 280] width 25 height 11
click at [388, 249] on button "Next" at bounding box center [391, 280] width 21 height 6
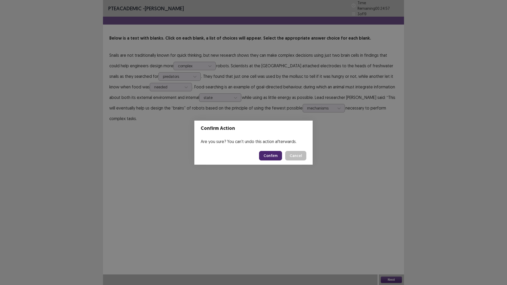
click at [274, 160] on button "Confirm" at bounding box center [270, 156] width 23 height 10
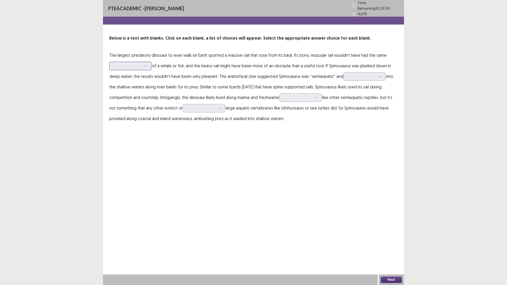
click at [148, 68] on icon at bounding box center [146, 66] width 4 height 4
click at [152, 88] on div "brevity" at bounding box center [130, 80] width 42 height 15
click at [141, 68] on div at bounding box center [127, 65] width 27 height 5
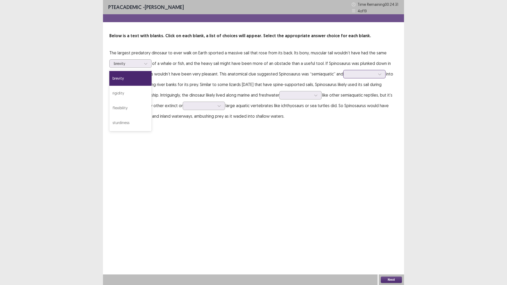
click at [378, 76] on icon at bounding box center [380, 74] width 4 height 4
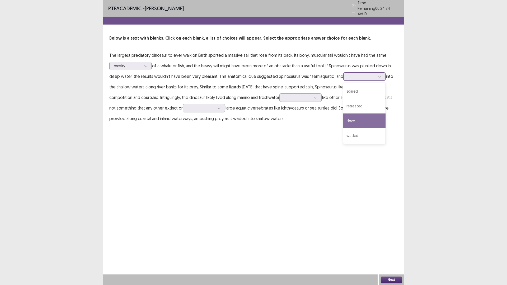
click at [343, 128] on div "dove" at bounding box center [364, 121] width 42 height 15
click at [311, 100] on div at bounding box center [297, 97] width 27 height 5
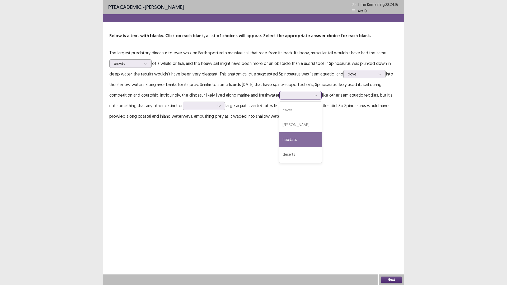
click at [317, 147] on div "habitats" at bounding box center [300, 139] width 42 height 15
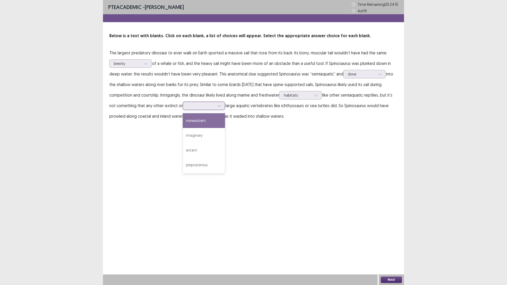
click at [215, 108] on div at bounding box center [200, 105] width 27 height 5
click at [225, 128] on div "nonexistent" at bounding box center [204, 120] width 42 height 15
click at [399, 249] on button "Next" at bounding box center [391, 280] width 21 height 6
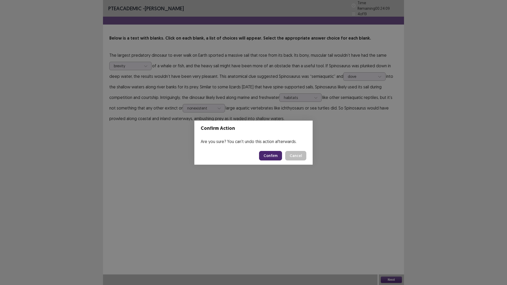
click at [279, 159] on button "Confirm" at bounding box center [270, 156] width 23 height 10
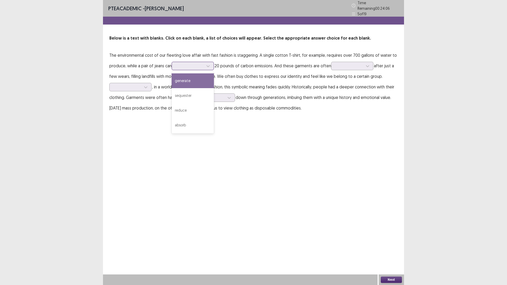
click at [204, 68] on div at bounding box center [189, 65] width 27 height 5
click at [214, 133] on div "absorb" at bounding box center [193, 125] width 42 height 15
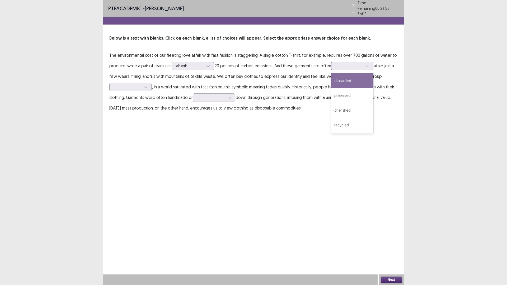
click at [336, 68] on div at bounding box center [349, 65] width 27 height 5
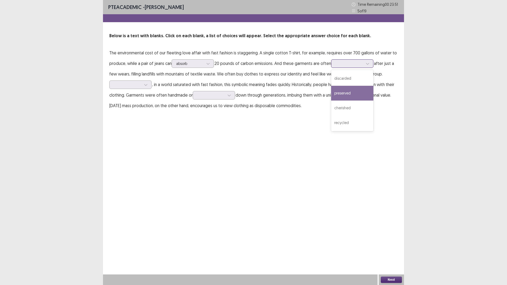
click at [331, 101] on div "preserved" at bounding box center [352, 93] width 42 height 15
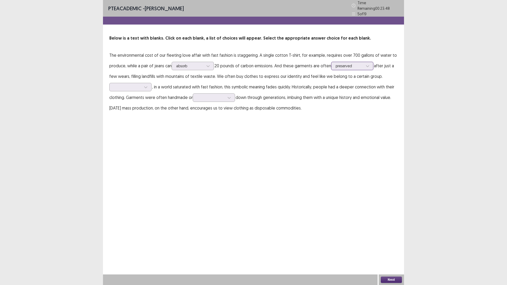
click at [336, 68] on div at bounding box center [349, 65] width 27 height 5
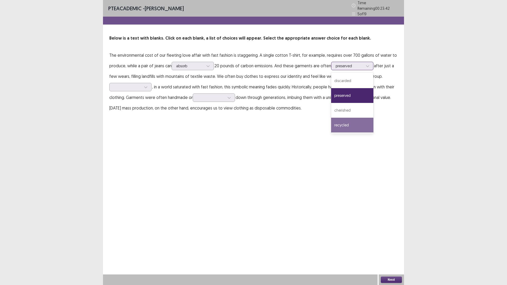
click at [331, 133] on div "recycled" at bounding box center [352, 125] width 42 height 15
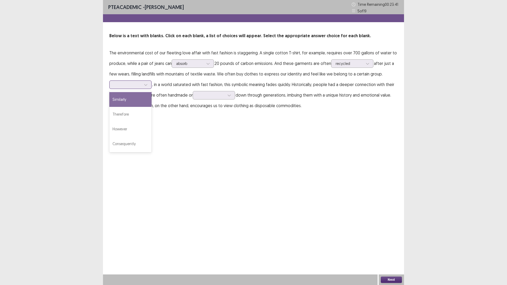
click at [152, 89] on div at bounding box center [130, 85] width 42 height 8
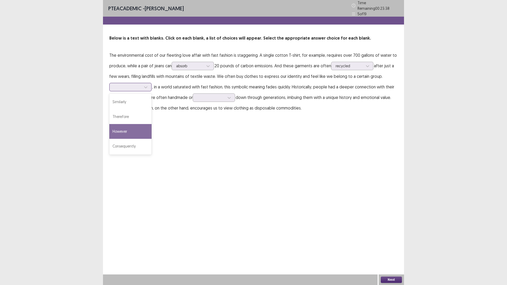
click at [152, 139] on div "However" at bounding box center [130, 131] width 42 height 15
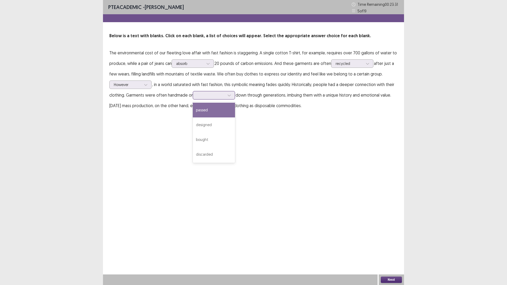
click at [225, 98] on div at bounding box center [210, 95] width 27 height 5
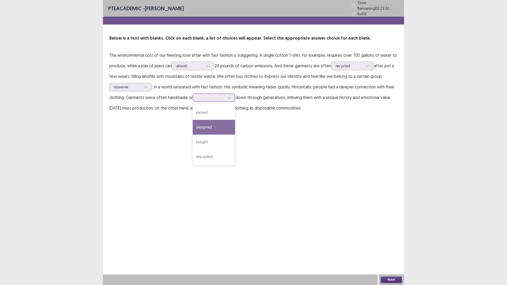
click at [235, 135] on div "designed" at bounding box center [214, 127] width 42 height 15
click at [225, 100] on div at bounding box center [210, 97] width 27 height 5
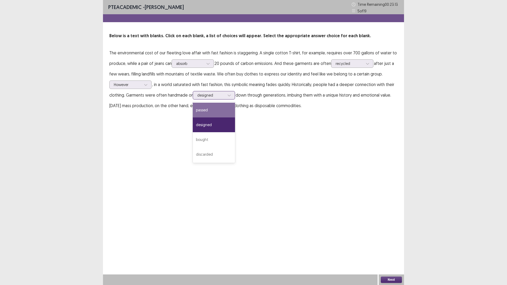
click at [235, 118] on div "passed" at bounding box center [214, 110] width 42 height 15
click at [388, 249] on button "Next" at bounding box center [391, 280] width 21 height 6
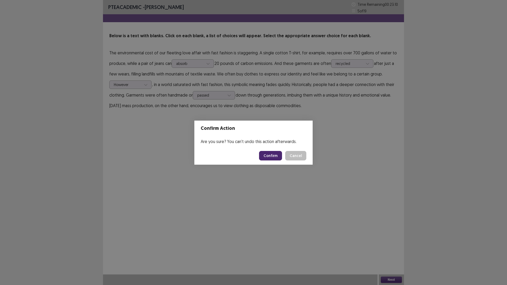
click at [276, 157] on button "Confirm" at bounding box center [270, 156] width 23 height 10
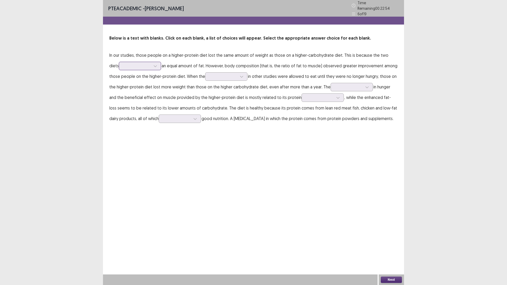
click at [151, 68] on div at bounding box center [136, 65] width 27 height 5
click at [161, 103] on div "rendered" at bounding box center [140, 95] width 42 height 15
click at [210, 79] on div at bounding box center [223, 76] width 27 height 5
click at [205, 128] on div "participants" at bounding box center [226, 121] width 42 height 15
click at [360, 90] on div at bounding box center [348, 87] width 27 height 5
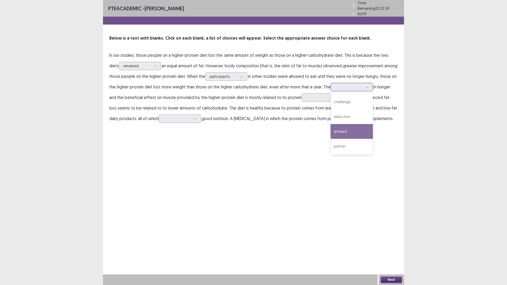
click at [348, 139] on div "amount" at bounding box center [352, 131] width 42 height 15
click at [353, 90] on div at bounding box center [348, 87] width 27 height 5
click at [354, 124] on div "reduction" at bounding box center [352, 116] width 42 height 15
click at [353, 90] on div at bounding box center [348, 87] width 27 height 5
click at [292, 134] on div "PTE academic - [PERSON_NAME] Time Remaining 00 : 22 : 24 6 of 19 Below is a tex…" at bounding box center [253, 67] width 301 height 134
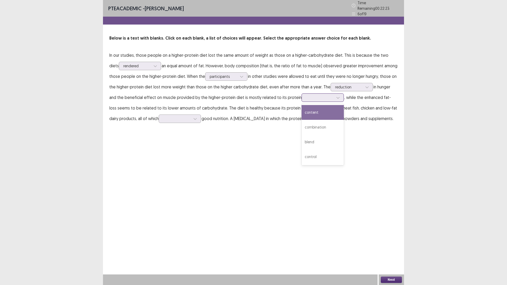
click at [334, 100] on div at bounding box center [319, 97] width 27 height 5
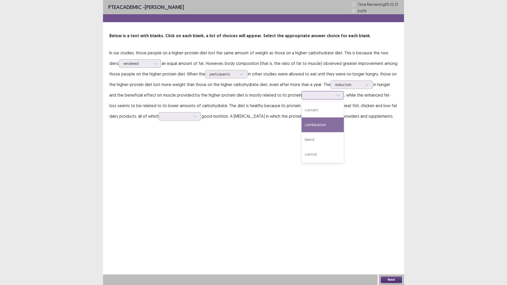
click at [344, 132] on div "combination" at bounding box center [323, 125] width 42 height 15
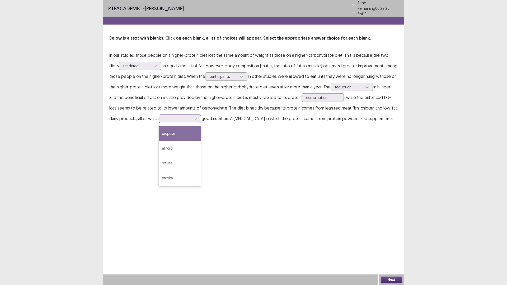
click at [197, 121] on icon at bounding box center [195, 119] width 4 height 4
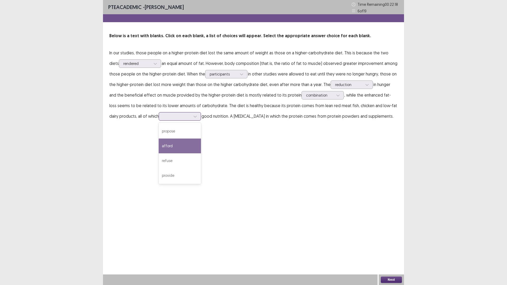
click at [201, 153] on div "afford" at bounding box center [180, 146] width 42 height 15
click at [389, 249] on button "Next" at bounding box center [391, 280] width 21 height 6
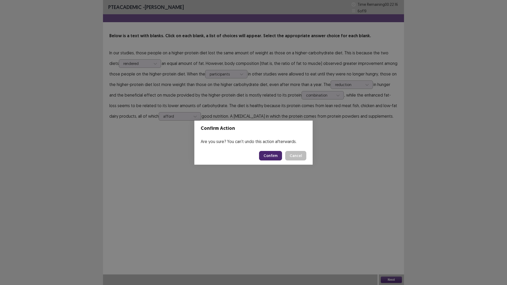
click at [271, 161] on button "Confirm" at bounding box center [270, 156] width 23 height 10
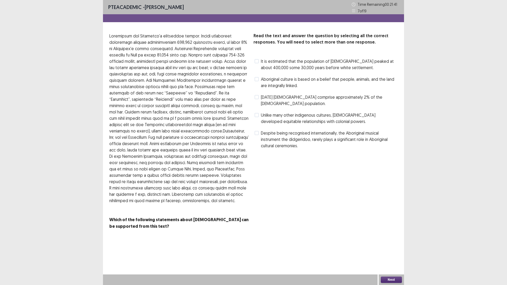
click at [258, 99] on span at bounding box center [257, 97] width 4 height 4
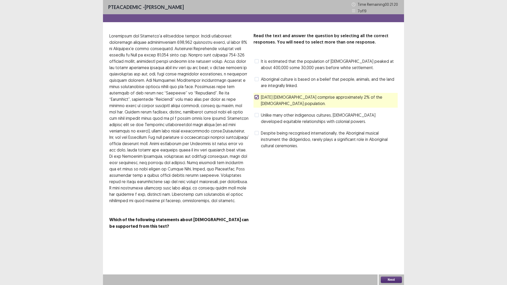
click at [258, 81] on span at bounding box center [257, 79] width 4 height 4
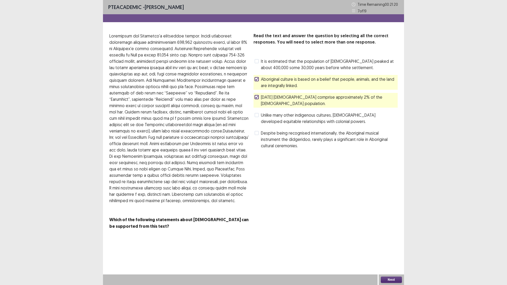
scroll to position [93, 0]
click at [390, 249] on div "Next" at bounding box center [391, 280] width 25 height 11
click at [392, 249] on button "Next" at bounding box center [391, 280] width 21 height 6
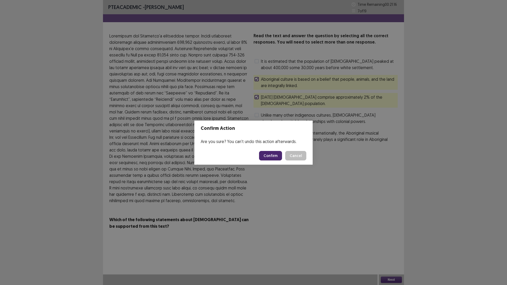
click at [282, 160] on button "Confirm" at bounding box center [270, 156] width 23 height 10
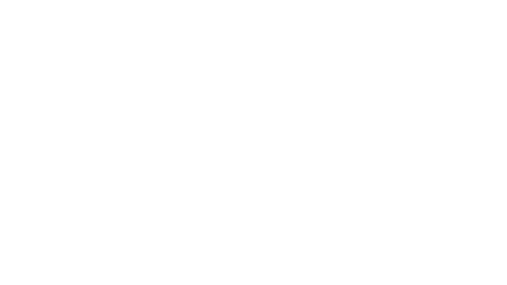
scroll to position [0, 0]
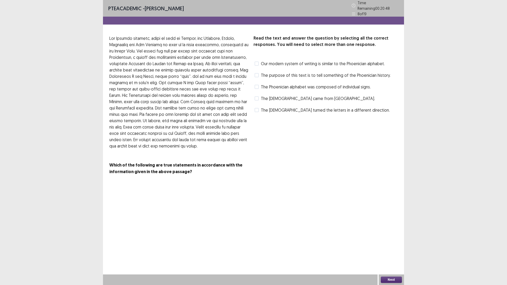
click at [259, 77] on span at bounding box center [257, 75] width 4 height 4
click at [393, 249] on button "Next" at bounding box center [391, 280] width 21 height 6
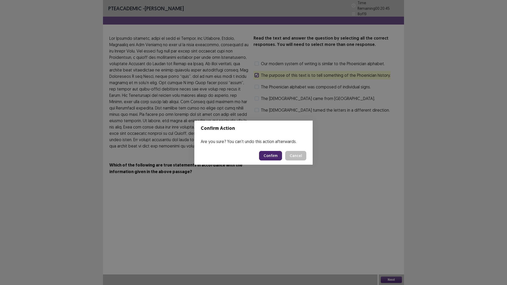
click at [277, 159] on button "Confirm" at bounding box center [270, 156] width 23 height 10
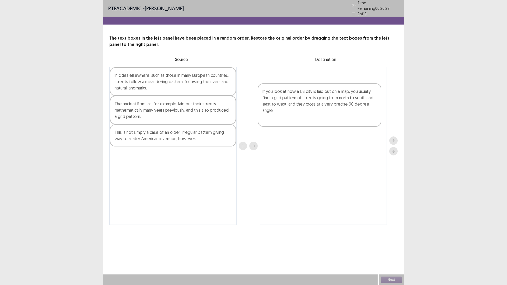
drag, startPoint x: 171, startPoint y: 191, endPoint x: 322, endPoint y: 113, distance: 170.0
click at [322, 113] on div "In cities elsewhere, such as those in many European countries, streets follow a…" at bounding box center [253, 146] width 288 height 159
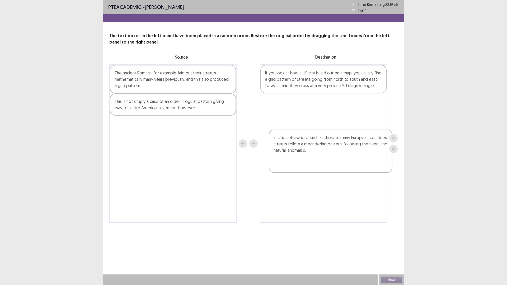
drag, startPoint x: 167, startPoint y: 105, endPoint x: 327, endPoint y: 150, distance: 166.1
click at [327, 150] on div "In cities elsewhere, such as those in many European countries, streets follow a…" at bounding box center [253, 143] width 288 height 159
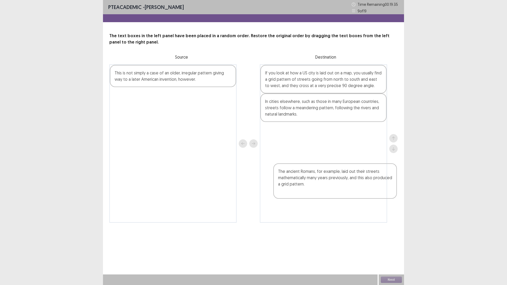
drag, startPoint x: 203, startPoint y: 102, endPoint x: 370, endPoint y: 188, distance: 187.9
click at [370, 188] on div "The ancient Romans, for example, laid out their streets mathematically many yea…" at bounding box center [253, 143] width 288 height 159
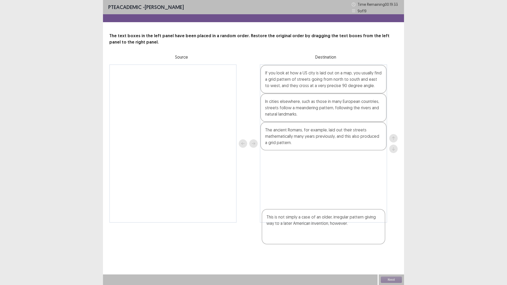
drag, startPoint x: 192, startPoint y: 103, endPoint x: 347, endPoint y: 234, distance: 202.4
click at [347, 223] on div "This is not simply a case of an older, irregular pattern giving way to a later …" at bounding box center [253, 143] width 288 height 159
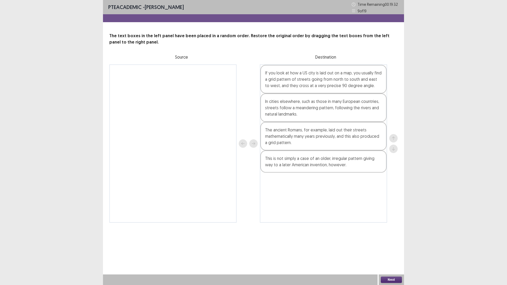
click at [400, 249] on button "Next" at bounding box center [391, 280] width 21 height 6
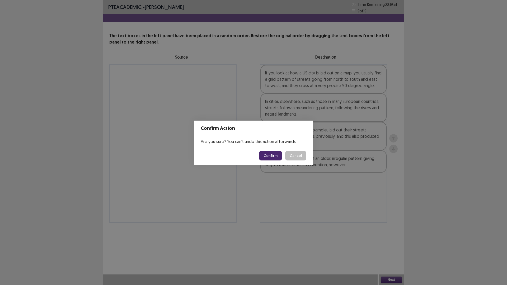
click at [274, 156] on button "Confirm" at bounding box center [270, 156] width 23 height 10
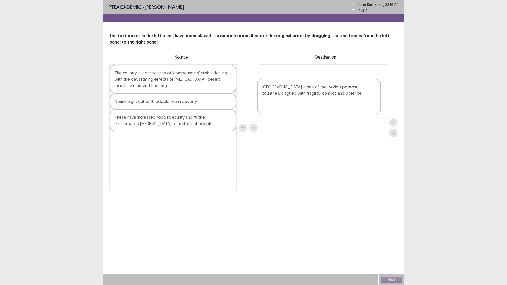
drag, startPoint x: 180, startPoint y: 134, endPoint x: 334, endPoint y: 94, distance: 159.0
click at [334, 94] on div "The country is a classic case of 'compounding' crisis - dealing with the devast…" at bounding box center [253, 127] width 288 height 127
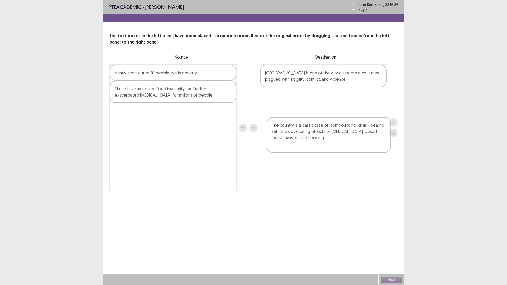
drag, startPoint x: 203, startPoint y: 108, endPoint x: 362, endPoint y: 143, distance: 162.6
click at [362, 143] on div "The country is a classic case of 'compounding' crisis - dealing with the devast…" at bounding box center [253, 127] width 288 height 127
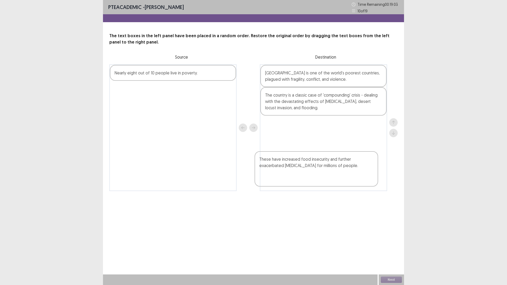
drag, startPoint x: 165, startPoint y: 123, endPoint x: 310, endPoint y: 176, distance: 154.4
click at [310, 176] on div "Nearly eight out of 10 people live in poverty. These have increased food insecu…" at bounding box center [253, 127] width 288 height 127
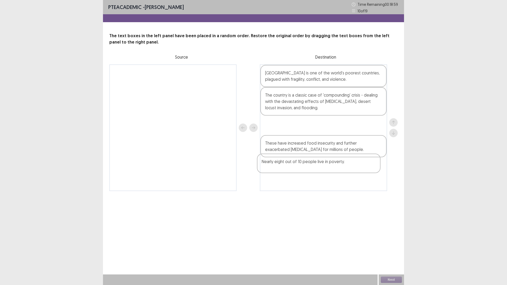
drag, startPoint x: 142, startPoint y: 95, endPoint x: 289, endPoint y: 168, distance: 163.5
click at [289, 168] on div "Nearly eight out of 10 people live in poverty. [GEOGRAPHIC_DATA] is one of the …" at bounding box center [253, 127] width 288 height 127
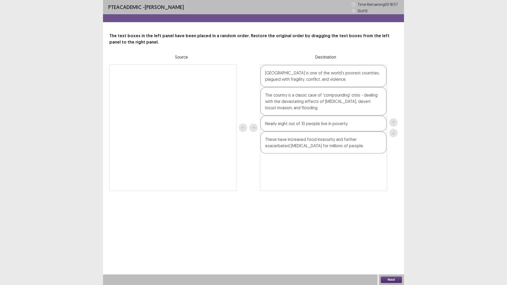
click at [386, 249] on button "Next" at bounding box center [391, 280] width 21 height 6
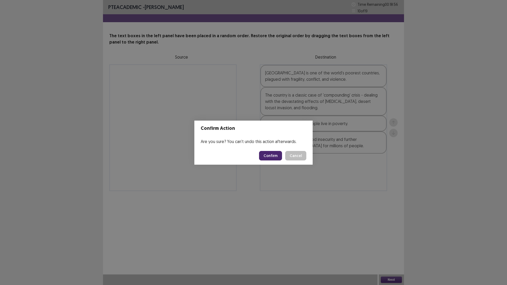
click at [273, 155] on button "Confirm" at bounding box center [270, 156] width 23 height 10
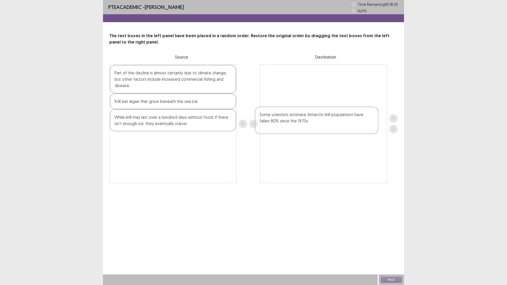
drag, startPoint x: 162, startPoint y: 157, endPoint x: 308, endPoint y: 127, distance: 148.7
click at [308, 127] on div "Part of the decline is almost certainly due to climate change, but other factor…" at bounding box center [253, 123] width 288 height 119
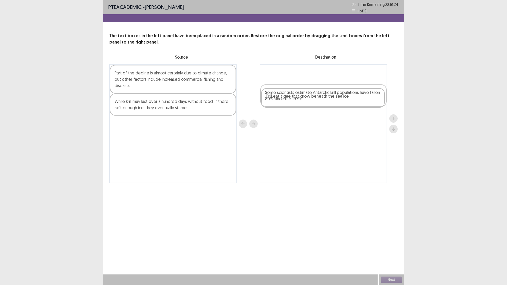
drag, startPoint x: 169, startPoint y: 129, endPoint x: 320, endPoint y: 99, distance: 154.2
click at [320, 99] on div "Part of the decline is almost certainly due to climate change, but other factor…" at bounding box center [253, 123] width 288 height 119
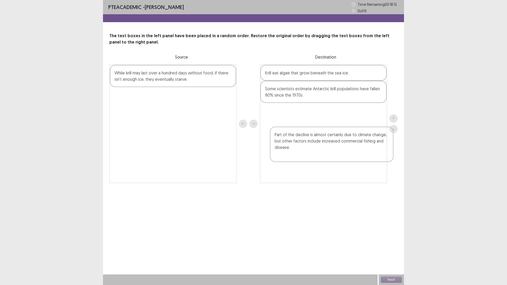
drag, startPoint x: 175, startPoint y: 103, endPoint x: 339, endPoint y: 147, distance: 169.4
click at [339, 147] on div "Part of the decline is almost certainly due to climate change, but other factor…" at bounding box center [253, 123] width 288 height 119
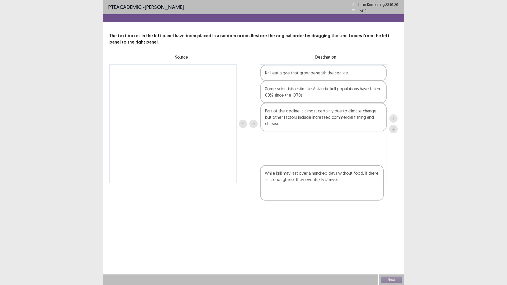
drag, startPoint x: 188, startPoint y: 106, endPoint x: 339, endPoint y: 193, distance: 174.2
click at [339, 183] on div "While krill may last over a hundred days without food, if there isn't enough ic…" at bounding box center [253, 123] width 288 height 119
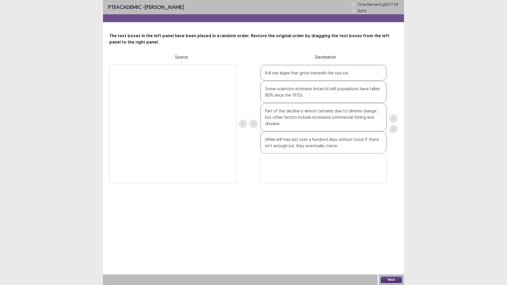
click at [386, 249] on button "Next" at bounding box center [391, 280] width 21 height 6
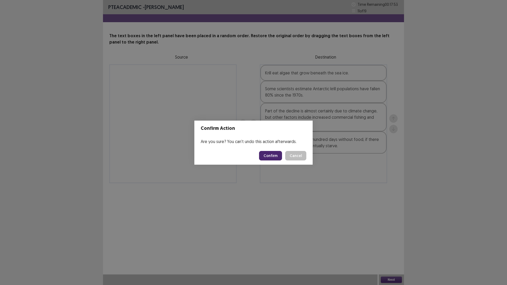
click at [274, 161] on button "Confirm" at bounding box center [270, 156] width 23 height 10
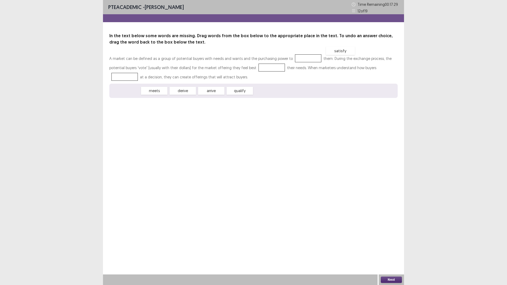
drag, startPoint x: 130, startPoint y: 117, endPoint x: 349, endPoint y: 76, distance: 223.0
drag, startPoint x: 215, startPoint y: 115, endPoint x: 223, endPoint y: 115, distance: 7.4
click at [223, 95] on div "qualify" at bounding box center [218, 91] width 29 height 9
drag, startPoint x: 156, startPoint y: 117, endPoint x: 223, endPoint y: 101, distance: 68.8
drag, startPoint x: 345, startPoint y: 72, endPoint x: 353, endPoint y: 84, distance: 14.8
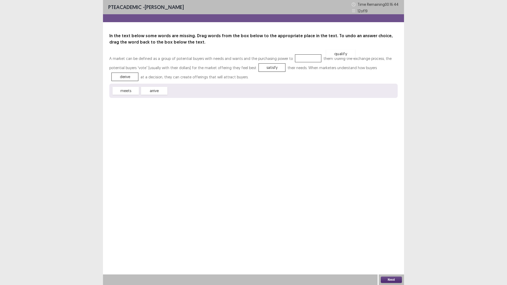
drag, startPoint x: 184, startPoint y: 114, endPoint x: 343, endPoint y: 76, distance: 163.7
click at [391, 249] on button "Next" at bounding box center [391, 280] width 21 height 6
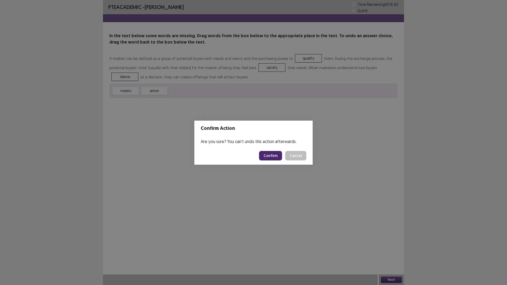
click at [279, 158] on button "Confirm" at bounding box center [270, 156] width 23 height 10
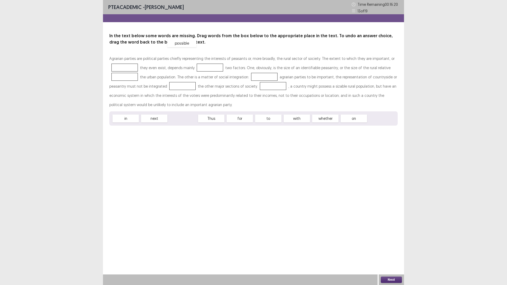
drag, startPoint x: 185, startPoint y: 160, endPoint x: 184, endPoint y: 85, distance: 75.6
drag, startPoint x: 324, startPoint y: 162, endPoint x: 282, endPoint y: 88, distance: 85.5
drag, startPoint x: 129, startPoint y: 160, endPoint x: 232, endPoint y: 93, distance: 123.2
drag, startPoint x: 269, startPoint y: 157, endPoint x: 125, endPoint y: 106, distance: 153.1
drag, startPoint x: 155, startPoint y: 163, endPoint x: 187, endPoint y: 127, distance: 48.1
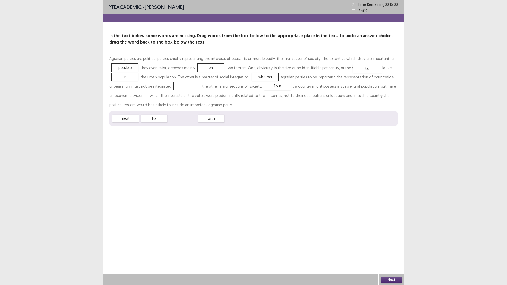
drag, startPoint x: 188, startPoint y: 163, endPoint x: 373, endPoint y: 113, distance: 191.4
click at [386, 249] on button "Next" at bounding box center [391, 280] width 21 height 6
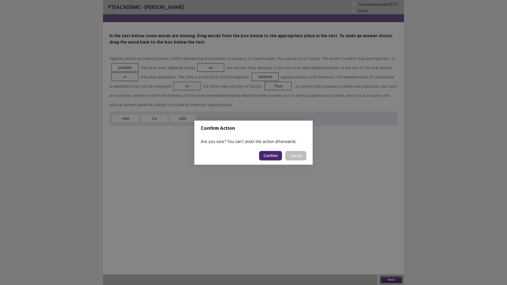
click at [273, 159] on button "Confirm" at bounding box center [270, 156] width 23 height 10
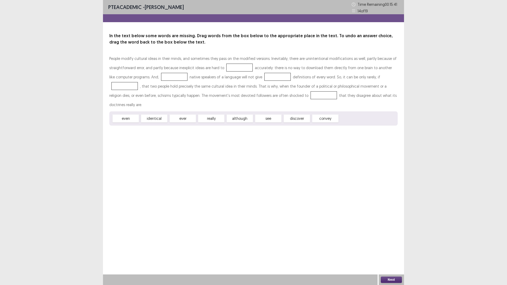
click at [188, 123] on div "ever" at bounding box center [183, 119] width 26 height 8
drag, startPoint x: 273, startPoint y: 161, endPoint x: 347, endPoint y: 83, distance: 106.9
drag, startPoint x: 279, startPoint y: 162, endPoint x: 335, endPoint y: 99, distance: 84.4
drag, startPoint x: 334, startPoint y: 99, endPoint x: 161, endPoint y: 176, distance: 189.4
click at [17, 153] on div "discover" at bounding box center [2, 149] width 29 height 9
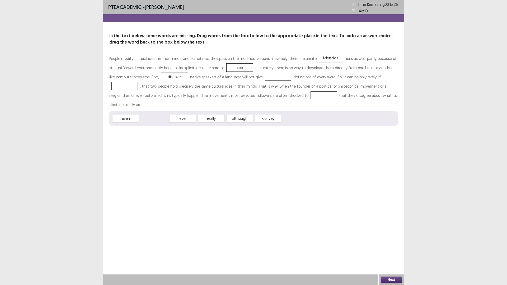
drag, startPoint x: 156, startPoint y: 161, endPoint x: 334, endPoint y: 100, distance: 188.5
drag, startPoint x: 152, startPoint y: 161, endPoint x: 156, endPoint y: 166, distance: 6.6
click at [156, 128] on div "ever" at bounding box center [158, 123] width 29 height 9
drag, startPoint x: 127, startPoint y: 160, endPoint x: 134, endPoint y: 169, distance: 11.6
click at [127, 118] on div "even" at bounding box center [129, 113] width 29 height 9
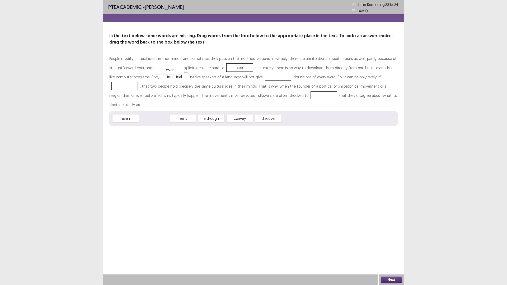
drag, startPoint x: 152, startPoint y: 160, endPoint x: 168, endPoint y: 111, distance: 51.3
drag, startPoint x: 212, startPoint y: 163, endPoint x: 309, endPoint y: 113, distance: 109.4
drag, startPoint x: 207, startPoint y: 161, endPoint x: 298, endPoint y: 156, distance: 91.3
click at [305, 103] on div "discover" at bounding box center [319, 98] width 29 height 9
drag, startPoint x: 308, startPoint y: 109, endPoint x: 321, endPoint y: 134, distance: 28.6
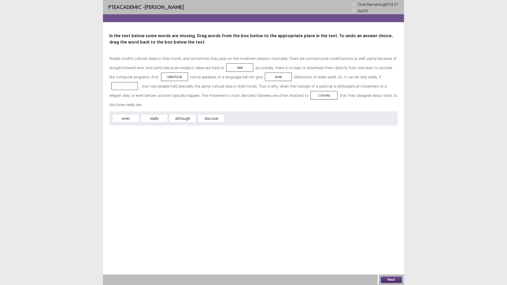
drag, startPoint x: 154, startPoint y: 164, endPoint x: 313, endPoint y: 110, distance: 168.7
click at [313, 110] on div "People modify cultural ideas in their minds, and sometimes they pass on the mod…" at bounding box center [253, 90] width 288 height 72
drag, startPoint x: 154, startPoint y: 163, endPoint x: 307, endPoint y: 112, distance: 161.5
click at [397, 249] on button "Next" at bounding box center [391, 280] width 21 height 6
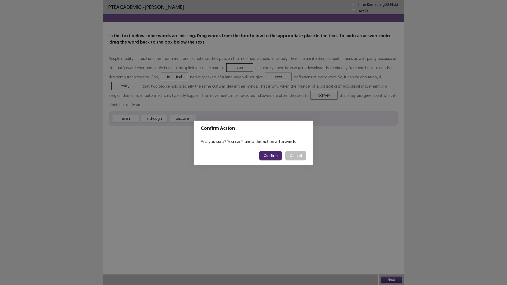
click at [279, 158] on button "Confirm" at bounding box center [270, 156] width 23 height 10
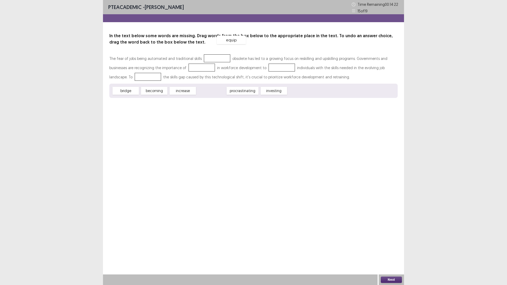
drag, startPoint x: 209, startPoint y: 125, endPoint x: 229, endPoint y: 74, distance: 54.8
drag, startPoint x: 219, startPoint y: 127, endPoint x: 275, endPoint y: 87, distance: 68.8
drag, startPoint x: 121, startPoint y: 129, endPoint x: 120, endPoint y: 98, distance: 31.2
drag, startPoint x: 162, startPoint y: 127, endPoint x: 297, endPoint y: 98, distance: 137.6
click at [383, 249] on button "Next" at bounding box center [391, 280] width 21 height 6
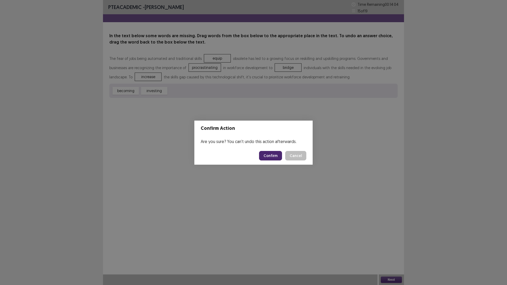
click at [278, 161] on button "Confirm" at bounding box center [270, 156] width 23 height 10
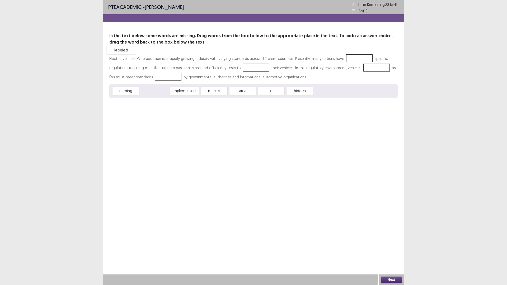
drag, startPoint x: 166, startPoint y: 127, endPoint x: 133, endPoint y: 86, distance: 52.6
drag, startPoint x: 191, startPoint y: 128, endPoint x: 330, endPoint y: 89, distance: 144.0
drag, startPoint x: 127, startPoint y: 128, endPoint x: 191, endPoint y: 100, distance: 69.6
drag, startPoint x: 142, startPoint y: 126, endPoint x: 295, endPoint y: 99, distance: 155.4
click at [395, 249] on button "Next" at bounding box center [391, 280] width 21 height 6
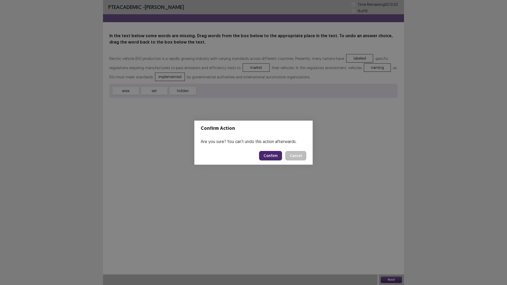
click at [269, 161] on button "Confirm" at bounding box center [270, 156] width 23 height 10
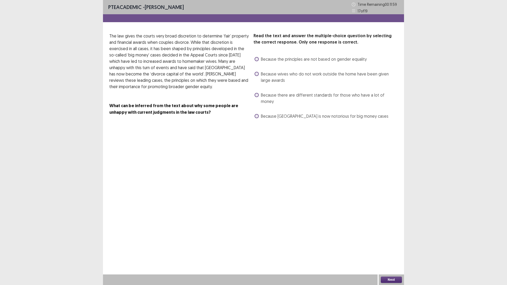
click at [256, 62] on label "Because the principles are not based on gender equality" at bounding box center [311, 59] width 112 height 6
click at [386, 249] on button "Next" at bounding box center [391, 280] width 21 height 6
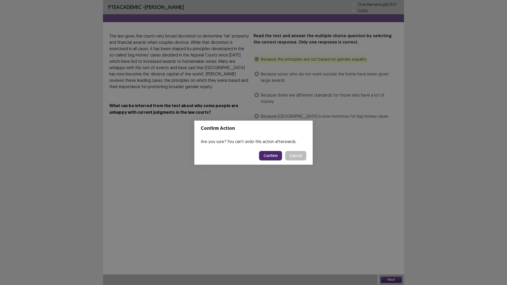
click at [271, 157] on button "Confirm" at bounding box center [270, 156] width 23 height 10
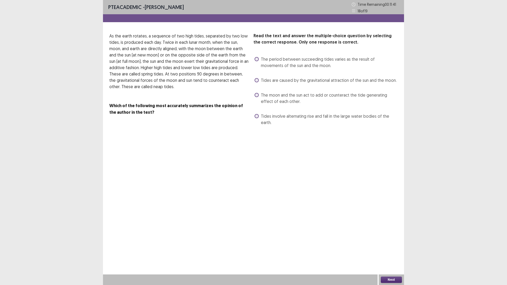
click at [257, 69] on label "The period between succeeding tides varies as the result of movements of the su…" at bounding box center [326, 62] width 143 height 13
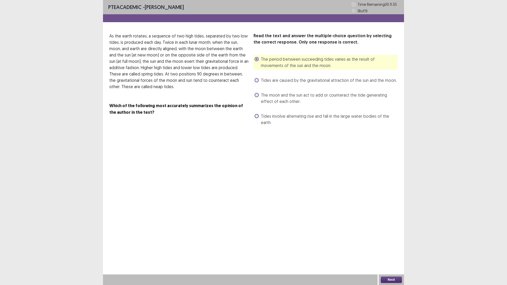
click at [259, 97] on span at bounding box center [257, 95] width 4 height 4
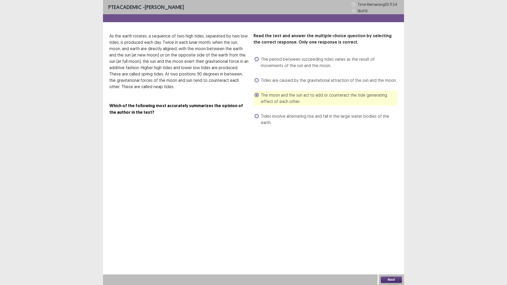
click at [391, 249] on button "Next" at bounding box center [391, 280] width 21 height 6
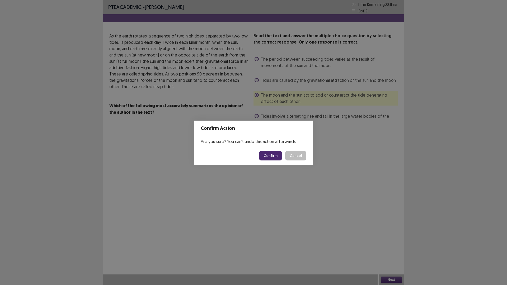
click at [267, 161] on button "Confirm" at bounding box center [270, 156] width 23 height 10
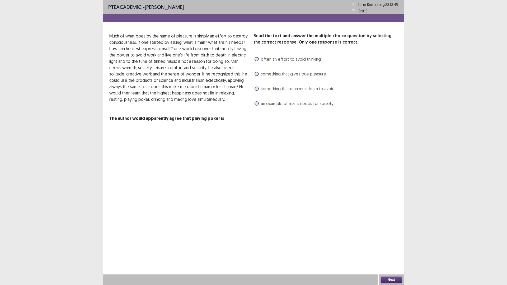
click at [256, 77] on label "something that gives true pleasure" at bounding box center [291, 74] width 72 height 6
click at [389, 249] on button "Next" at bounding box center [391, 280] width 21 height 6
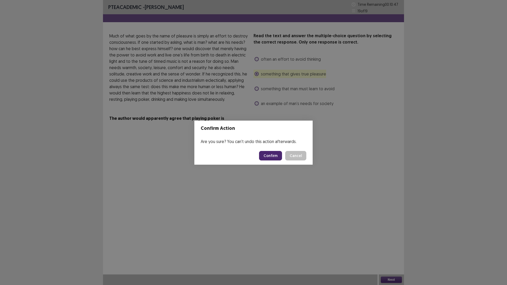
click at [276, 156] on button "Confirm" at bounding box center [270, 156] width 23 height 10
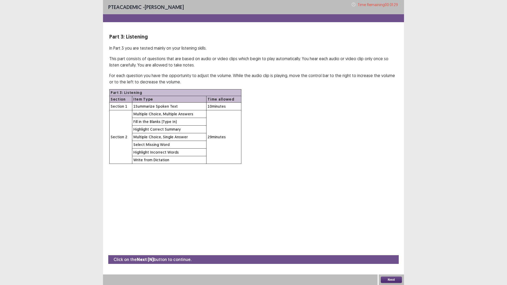
click at [394, 249] on button "Next" at bounding box center [391, 280] width 21 height 6
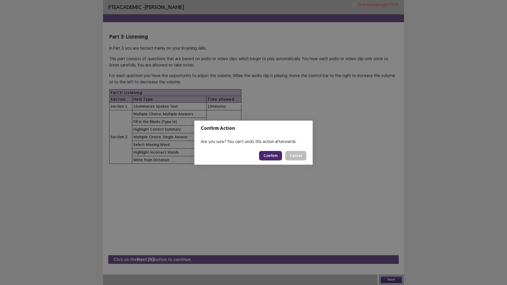
click at [268, 157] on button "Confirm" at bounding box center [270, 156] width 23 height 10
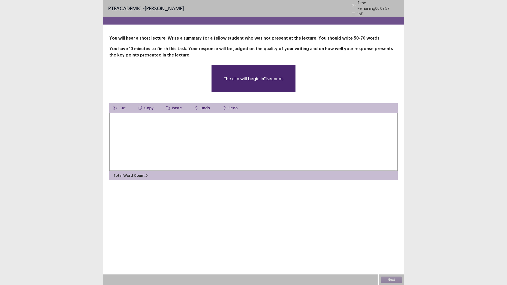
click at [204, 171] on textarea at bounding box center [253, 142] width 288 height 58
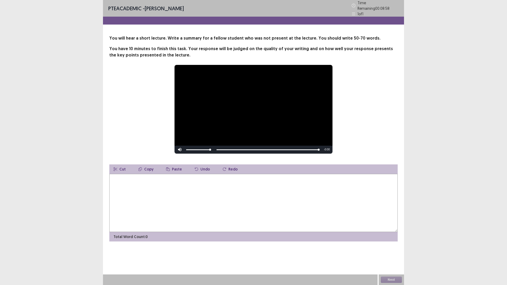
click at [158, 211] on textarea at bounding box center [253, 203] width 288 height 58
type textarea "*"
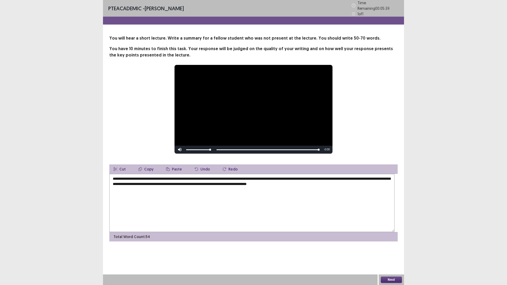
click at [209, 218] on textarea "**********" at bounding box center [251, 203] width 285 height 58
click at [230, 219] on textarea "**********" at bounding box center [251, 203] width 285 height 58
click at [383, 212] on textarea "**********" at bounding box center [251, 203] width 285 height 58
drag, startPoint x: 386, startPoint y: 212, endPoint x: 366, endPoint y: 211, distance: 19.8
click at [366, 211] on textarea "**********" at bounding box center [251, 203] width 285 height 58
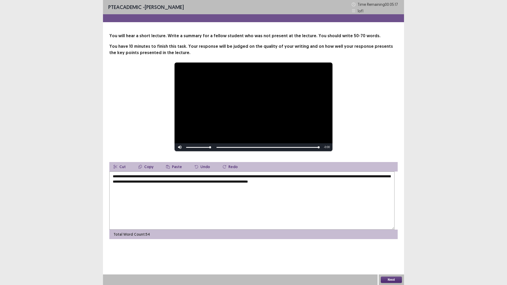
click at [228, 220] on textarea "**********" at bounding box center [251, 201] width 285 height 58
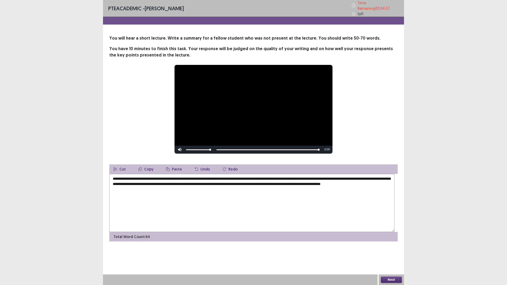
scroll to position [9, 0]
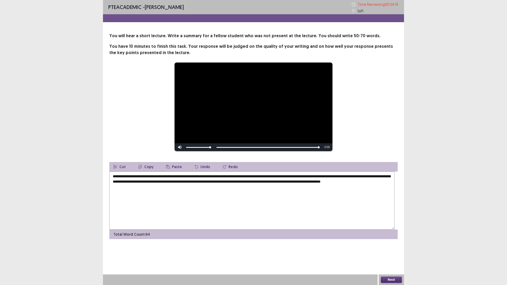
click at [377, 198] on textarea "**********" at bounding box center [251, 201] width 285 height 58
drag, startPoint x: 384, startPoint y: 198, endPoint x: 361, endPoint y: 200, distance: 23.1
click at [361, 198] on textarea "**********" at bounding box center [251, 201] width 285 height 58
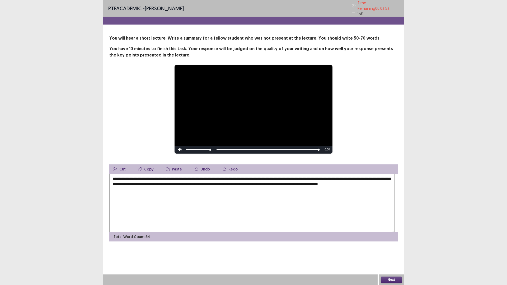
click at [289, 211] on textarea "**********" at bounding box center [251, 203] width 285 height 58
click at [287, 209] on textarea "**********" at bounding box center [251, 203] width 285 height 58
drag, startPoint x: 290, startPoint y: 210, endPoint x: 284, endPoint y: 211, distance: 5.8
click at [284, 211] on textarea "**********" at bounding box center [251, 203] width 285 height 58
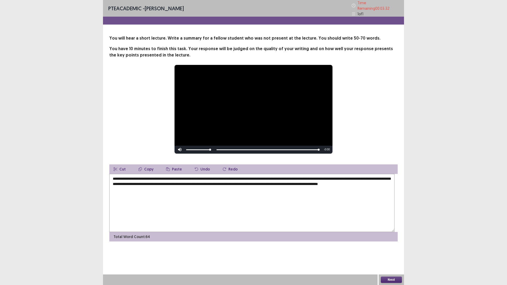
type textarea "**********"
click at [389, 249] on button "Next" at bounding box center [391, 280] width 21 height 6
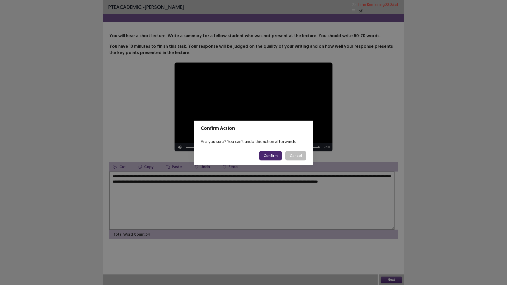
click at [267, 161] on button "Confirm" at bounding box center [270, 156] width 23 height 10
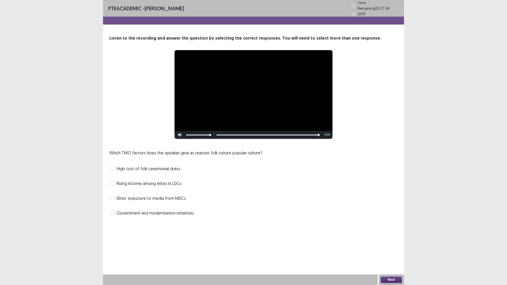
click at [114, 171] on span at bounding box center [112, 169] width 4 height 4
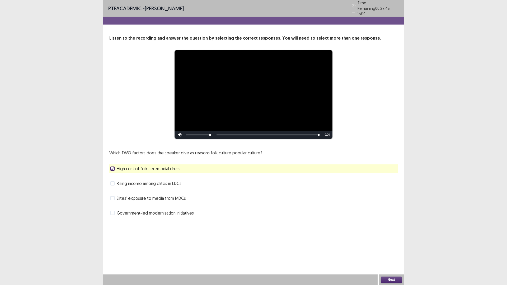
click at [115, 201] on span at bounding box center [112, 198] width 4 height 4
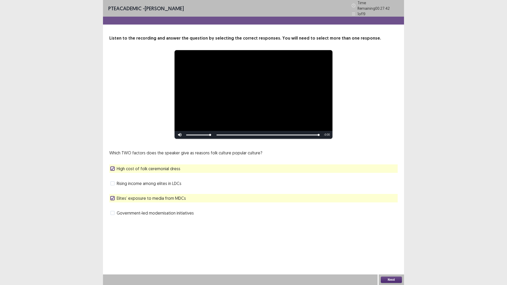
click at [389, 249] on button "Next" at bounding box center [391, 280] width 21 height 6
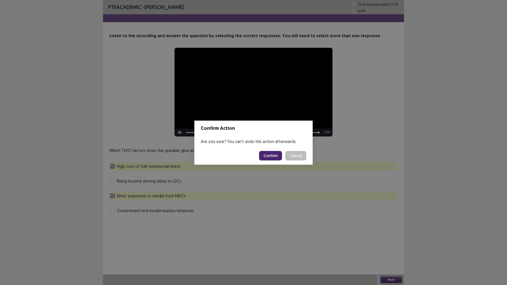
click at [270, 161] on button "Confirm" at bounding box center [270, 156] width 23 height 10
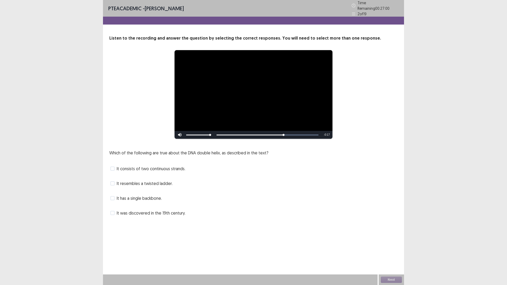
drag, startPoint x: 200, startPoint y: 235, endPoint x: 115, endPoint y: 212, distance: 87.3
click at [115, 186] on span at bounding box center [112, 183] width 4 height 4
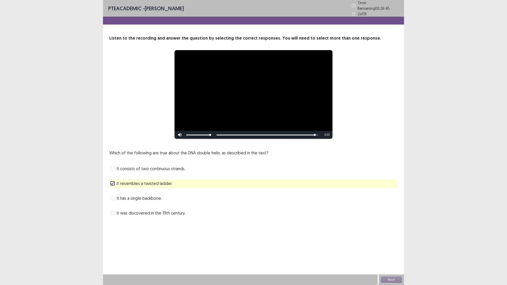
click at [118, 172] on label "It consists of two continuous strands." at bounding box center [147, 169] width 75 height 6
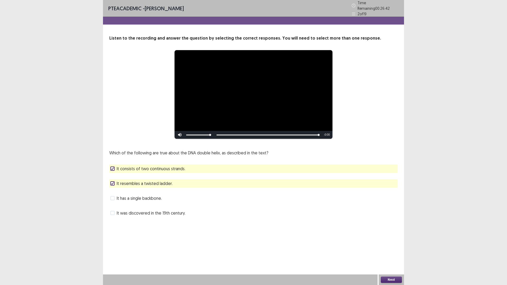
click at [389, 249] on div "Next" at bounding box center [391, 280] width 25 height 11
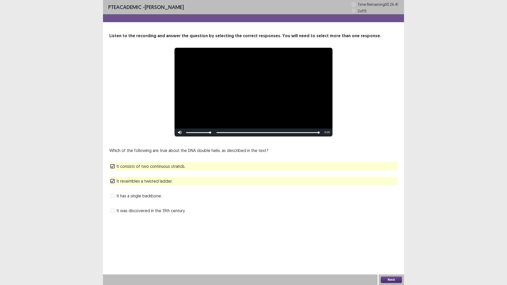
click at [390, 249] on button "Next" at bounding box center [391, 280] width 21 height 6
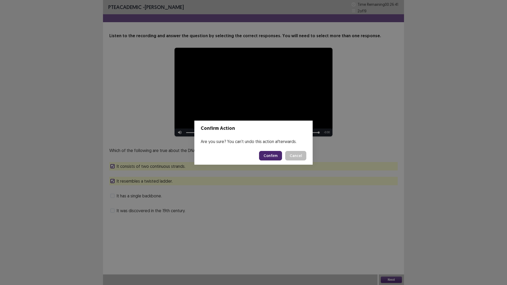
click at [276, 157] on button "Confirm" at bounding box center [270, 156] width 23 height 10
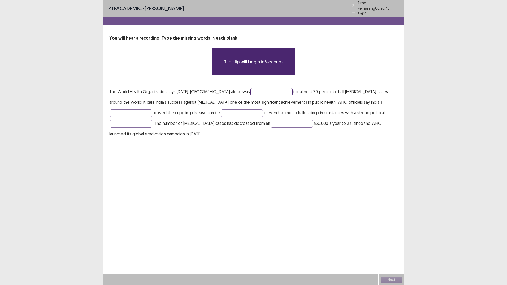
click at [290, 96] on input "text" at bounding box center [271, 92] width 42 height 8
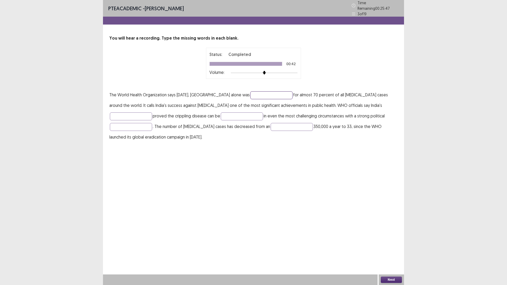
click at [293, 99] on input "text" at bounding box center [271, 95] width 42 height 8
type input "**********"
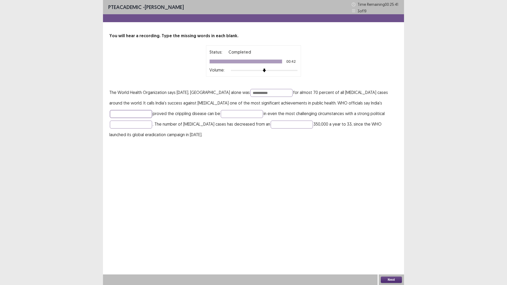
click at [152, 118] on input "text" at bounding box center [131, 114] width 42 height 8
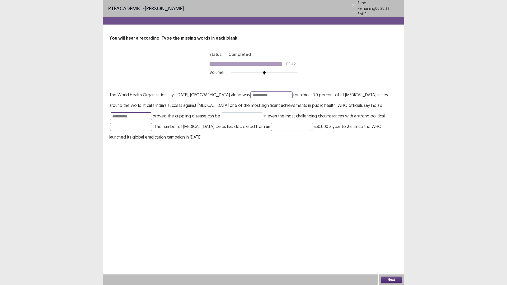
type input "**********"
click at [263, 120] on input "text" at bounding box center [242, 117] width 42 height 8
type input "****"
click at [152, 131] on input "text" at bounding box center [131, 127] width 42 height 8
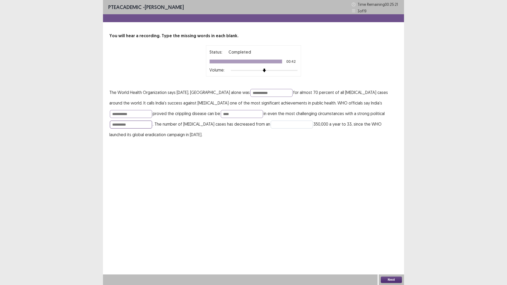
type input "**********"
click at [271, 129] on input "text" at bounding box center [292, 125] width 42 height 8
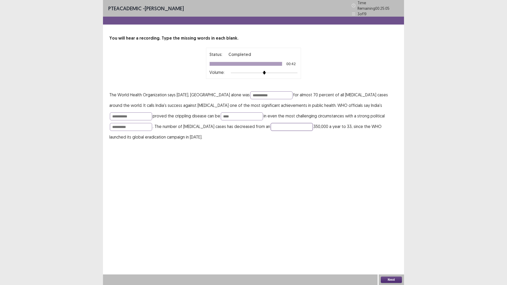
click at [271, 131] on input "text" at bounding box center [292, 127] width 42 height 8
type input "****"
click at [386, 249] on button "Next" at bounding box center [391, 280] width 21 height 6
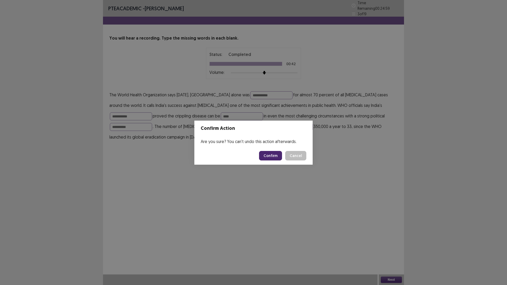
click at [271, 157] on button "Confirm" at bounding box center [270, 156] width 23 height 10
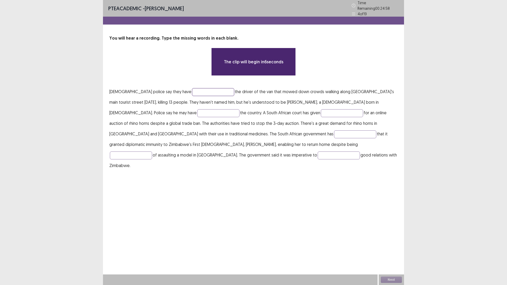
click at [194, 96] on input "text" at bounding box center [213, 92] width 42 height 8
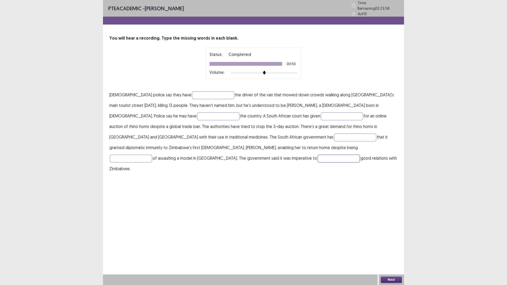
click at [318, 163] on input "text" at bounding box center [339, 159] width 42 height 8
type input "********"
click at [211, 99] on input "text" at bounding box center [213, 95] width 42 height 8
type input "**********"
click at [334, 142] on input "text" at bounding box center [355, 138] width 42 height 8
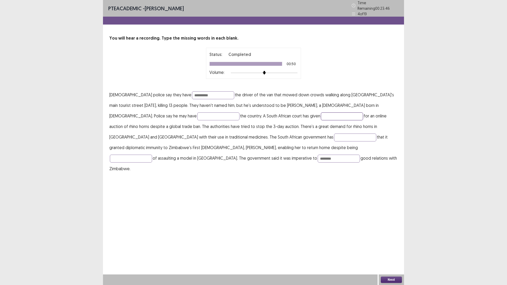
click at [321, 120] on input "text" at bounding box center [342, 117] width 42 height 8
click at [152, 163] on input "text" at bounding box center [131, 159] width 42 height 8
type input "*********"
click at [239, 174] on p "**********" at bounding box center [253, 132] width 288 height 85
click at [334, 142] on input "text" at bounding box center [355, 138] width 42 height 8
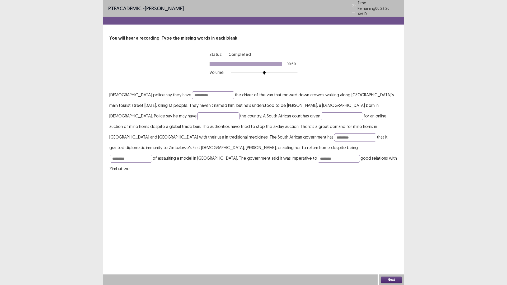
type input "*********"
click at [393, 249] on button "Next" at bounding box center [391, 280] width 21 height 6
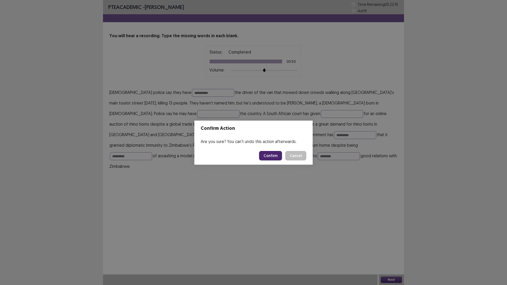
click at [272, 157] on button "Confirm" at bounding box center [270, 156] width 23 height 10
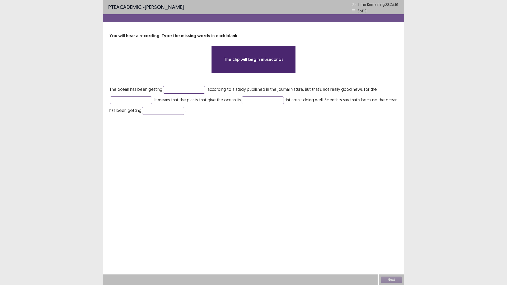
click at [201, 94] on input "text" at bounding box center [184, 90] width 42 height 8
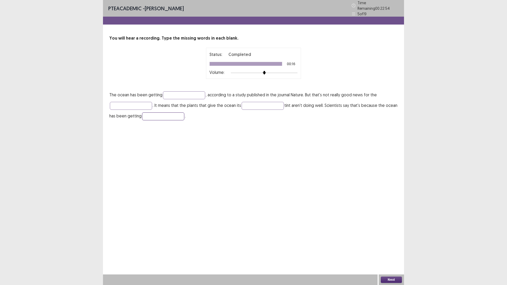
click at [184, 120] on input "text" at bounding box center [163, 117] width 42 height 8
type input "******"
click at [284, 110] on input "text" at bounding box center [263, 106] width 42 height 8
type input "*******"
click at [199, 99] on input "text" at bounding box center [184, 95] width 42 height 8
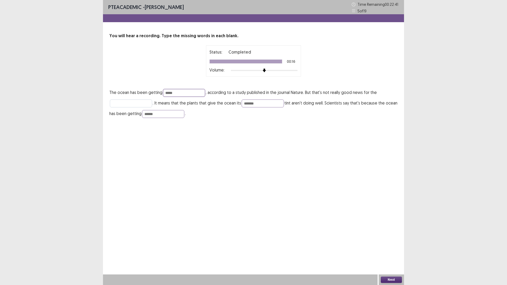
type input "*****"
click at [152, 108] on input "text" at bounding box center [131, 104] width 42 height 8
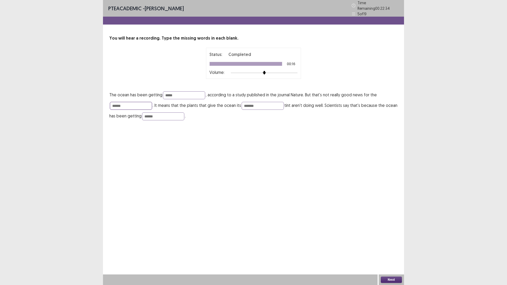
type input "******"
click at [391, 249] on button "Next" at bounding box center [391, 280] width 21 height 6
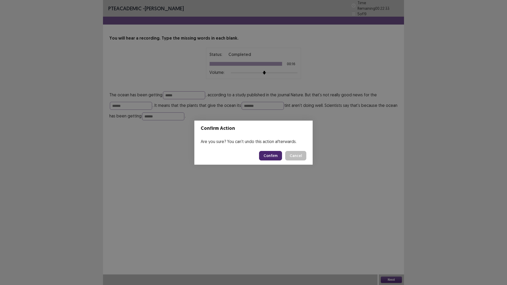
click at [280, 160] on button "Confirm" at bounding box center [270, 156] width 23 height 10
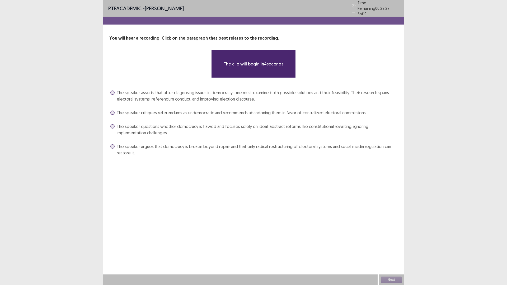
click at [114, 102] on label "The speaker asserts that after diagnosing issues in democracy, one must examine…" at bounding box center [253, 96] width 287 height 13
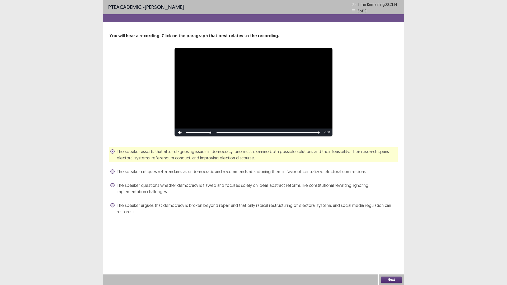
click at [388, 249] on button "Next" at bounding box center [391, 280] width 21 height 6
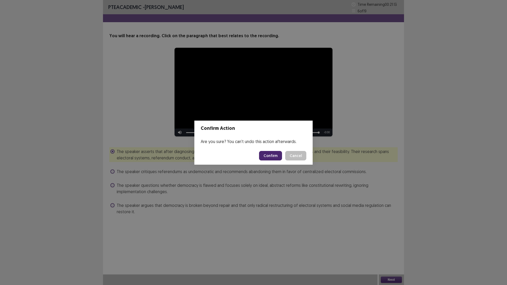
click at [271, 159] on button "Confirm" at bounding box center [270, 156] width 23 height 10
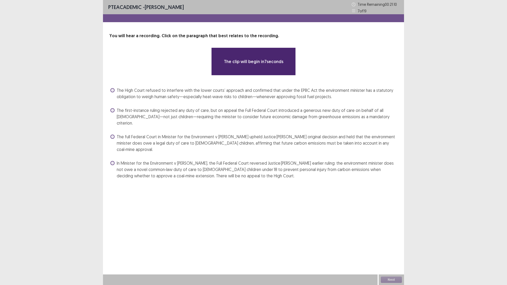
click at [115, 139] on span at bounding box center [112, 137] width 4 height 4
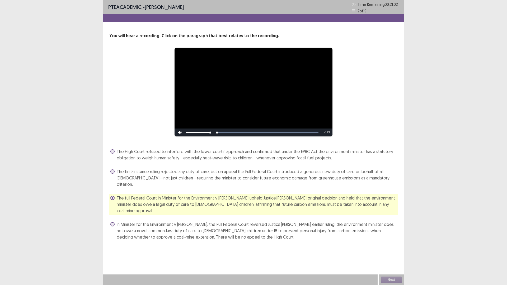
scroll to position [39, 0]
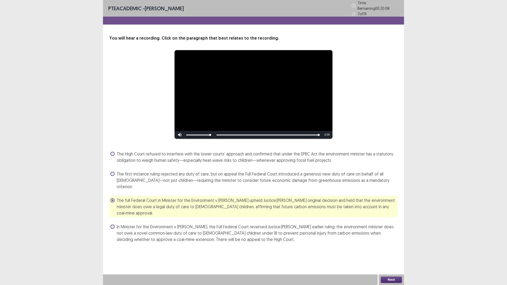
click at [385, 249] on button "Next" at bounding box center [391, 280] width 21 height 6
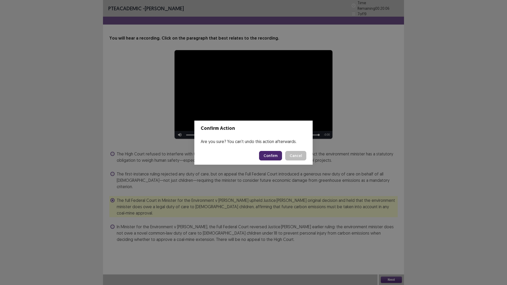
click at [279, 160] on button "Confirm" at bounding box center [270, 156] width 23 height 10
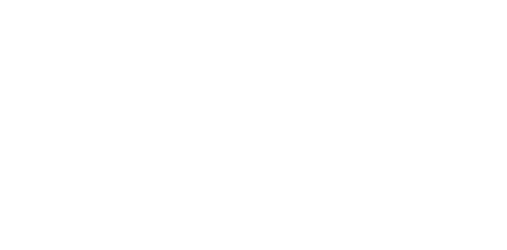
scroll to position [0, 0]
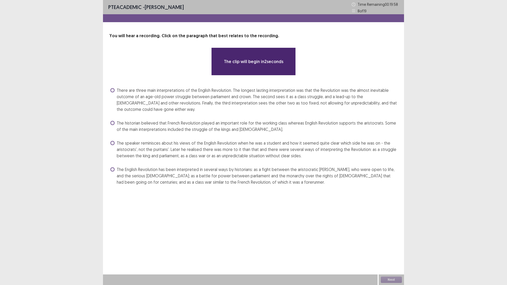
click at [118, 159] on label "The speaker reminisces about his views of the English Revolution when he was a …" at bounding box center [253, 149] width 287 height 19
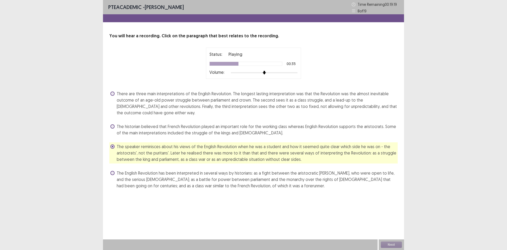
scroll to position [32, 0]
click at [388, 244] on div "Next" at bounding box center [391, 244] width 25 height 11
click at [391, 243] on button "Next" at bounding box center [391, 244] width 21 height 6
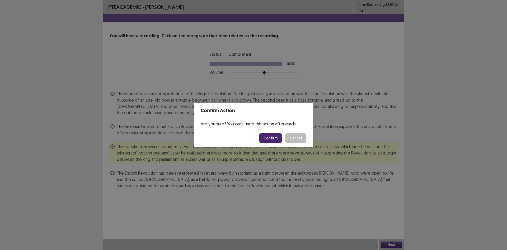
click at [277, 140] on button "Confirm" at bounding box center [270, 138] width 23 height 10
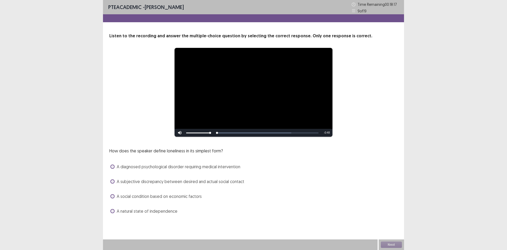
scroll to position [33, 0]
click at [115, 181] on span at bounding box center [112, 181] width 4 height 4
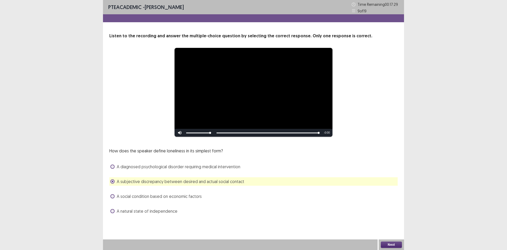
click at [394, 245] on button "Next" at bounding box center [391, 244] width 21 height 6
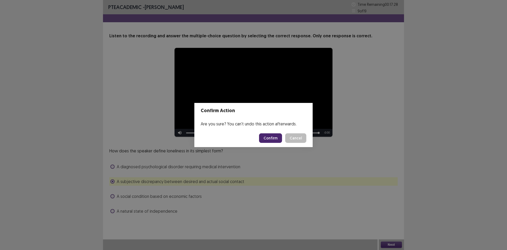
click at [275, 136] on button "Confirm" at bounding box center [270, 138] width 23 height 10
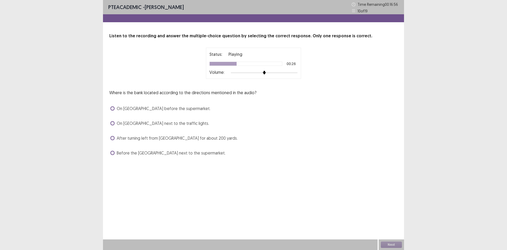
drag, startPoint x: 272, startPoint y: 138, endPoint x: 340, endPoint y: 112, distance: 72.2
click at [340, 112] on div "Listen to the recording and answer the multiple-choice question by selecting th…" at bounding box center [253, 95] width 301 height 124
click at [128, 141] on span "After turning left from [GEOGRAPHIC_DATA] for about 200 yards." at bounding box center [177, 138] width 121 height 6
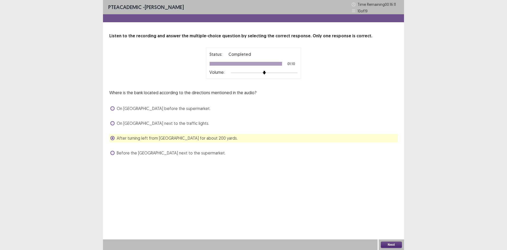
click at [390, 240] on div "Next" at bounding box center [391, 244] width 25 height 11
click at [389, 244] on button "Next" at bounding box center [391, 244] width 21 height 6
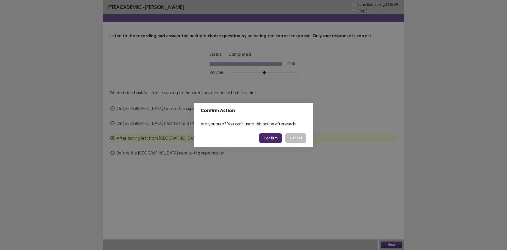
click at [274, 139] on button "Confirm" at bounding box center [270, 138] width 23 height 10
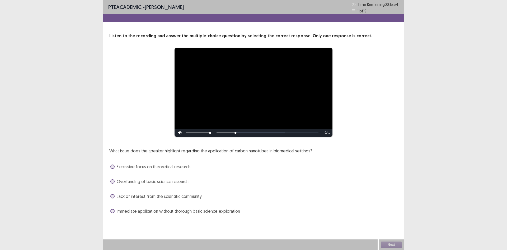
scroll to position [33, 0]
click at [114, 213] on span at bounding box center [112, 211] width 4 height 4
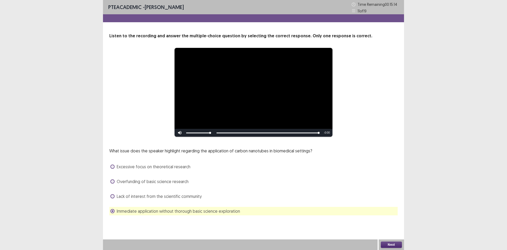
click at [392, 245] on button "Next" at bounding box center [391, 244] width 21 height 6
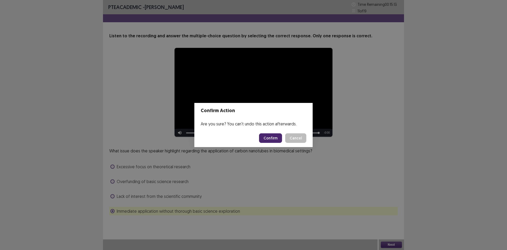
click at [279, 142] on button "Confirm" at bounding box center [270, 138] width 23 height 10
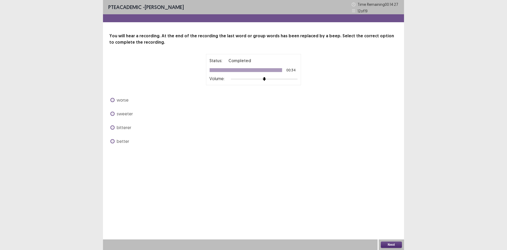
click at [115, 116] on span at bounding box center [112, 113] width 4 height 4
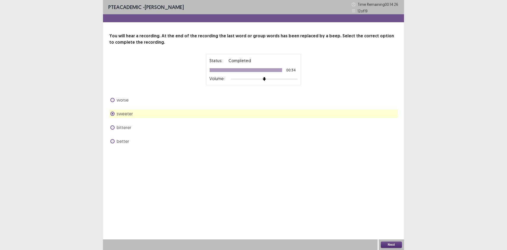
click at [390, 245] on button "Next" at bounding box center [391, 244] width 21 height 6
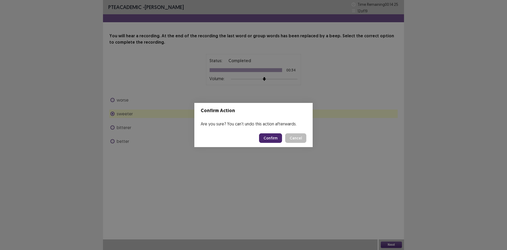
click at [269, 139] on button "Confirm" at bounding box center [270, 138] width 23 height 10
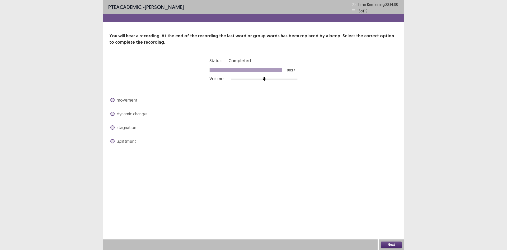
drag, startPoint x: 116, startPoint y: 178, endPoint x: 121, endPoint y: 180, distance: 4.9
click at [115, 143] on span at bounding box center [112, 141] width 4 height 4
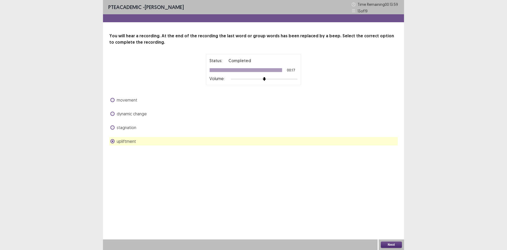
click at [383, 241] on button "Next" at bounding box center [391, 244] width 21 height 6
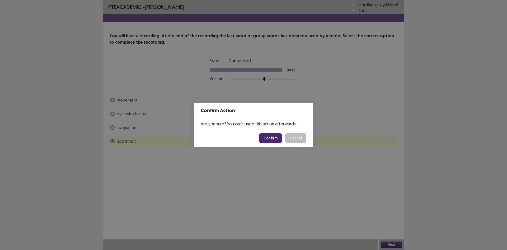
click at [275, 141] on button "Confirm" at bounding box center [270, 138] width 23 height 10
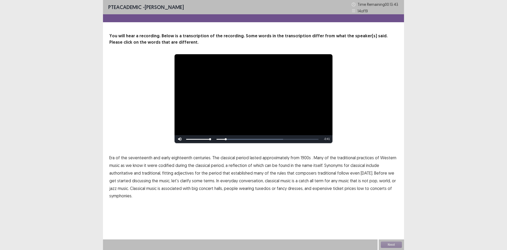
click at [114, 161] on span "Era" at bounding box center [111, 157] width 5 height 6
click at [311, 161] on span "1900s" at bounding box center [306, 157] width 10 height 6
click at [174, 168] on span "codified" at bounding box center [167, 165] width 16 height 6
click at [318, 176] on span "traditional" at bounding box center [327, 173] width 18 height 6
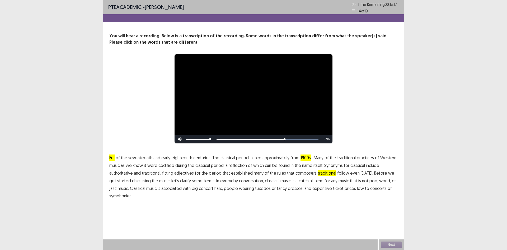
scroll to position [15, 0]
click at [191, 191] on span "with" at bounding box center [187, 188] width 8 height 6
click at [132, 199] on span "symphonies." at bounding box center [120, 195] width 23 height 6
click at [396, 243] on button "Next" at bounding box center [391, 244] width 21 height 6
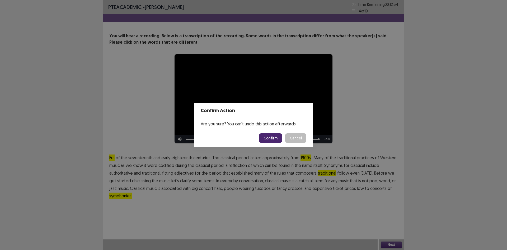
click at [272, 143] on button "Confirm" at bounding box center [270, 138] width 23 height 10
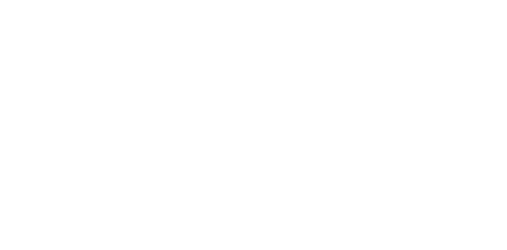
scroll to position [0, 0]
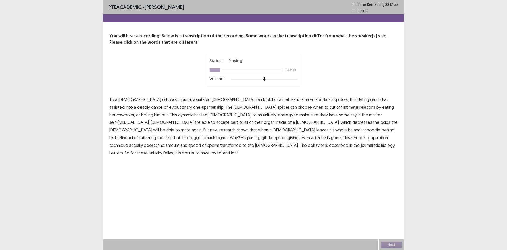
drag, startPoint x: 120, startPoint y: 138, endPoint x: 181, endPoint y: 141, distance: 60.6
click at [121, 110] on span "assisted" at bounding box center [116, 107] width 15 height 6
drag, startPoint x: 176, startPoint y: 144, endPoint x: 206, endPoint y: 145, distance: 29.3
click at [135, 118] on span "coworker," at bounding box center [125, 114] width 18 height 6
click at [230, 125] on span "accept" at bounding box center [222, 122] width 13 height 6
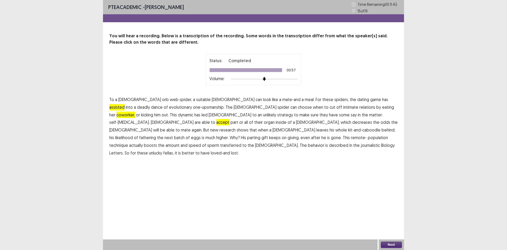
click at [386, 244] on button "Next" at bounding box center [391, 244] width 21 height 6
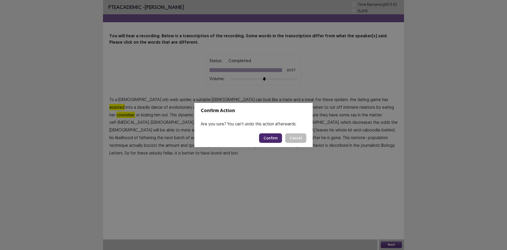
click at [273, 142] on button "Confirm" at bounding box center [270, 138] width 23 height 10
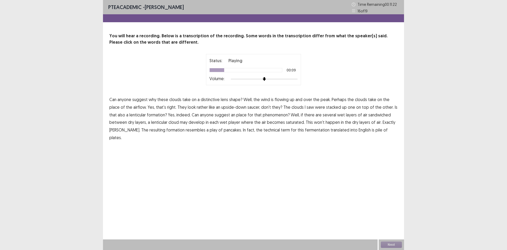
click at [120, 110] on span "place" at bounding box center [114, 107] width 10 height 6
drag, startPoint x: 144, startPoint y: 156, endPoint x: 178, endPoint y: 156, distance: 33.8
click at [236, 118] on span "place" at bounding box center [241, 114] width 10 height 6
click at [217, 133] on span "play" at bounding box center [214, 130] width 8 height 6
click at [330, 133] on span "fermentation" at bounding box center [317, 130] width 25 height 6
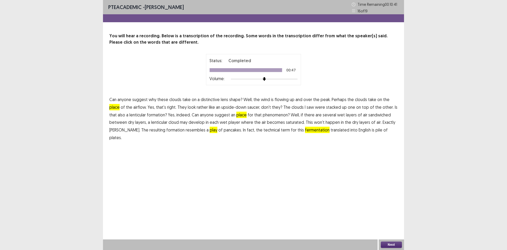
click at [389, 243] on button "Next" at bounding box center [391, 244] width 21 height 6
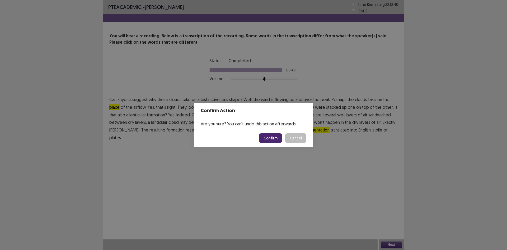
click at [282, 143] on button "Confirm" at bounding box center [270, 138] width 23 height 10
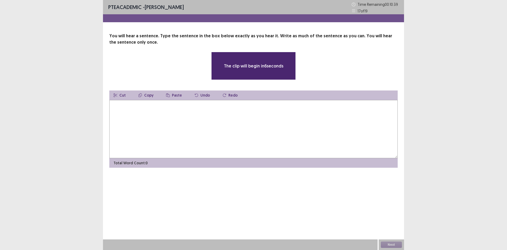
click at [167, 151] on textarea at bounding box center [253, 129] width 288 height 58
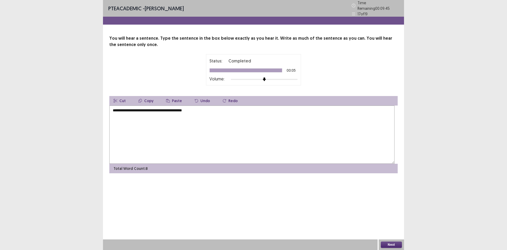
click at [127, 134] on textarea "**********" at bounding box center [251, 134] width 285 height 58
click at [161, 135] on textarea "**********" at bounding box center [251, 134] width 285 height 58
type textarea "**********"
click at [390, 244] on button "Next" at bounding box center [391, 244] width 21 height 6
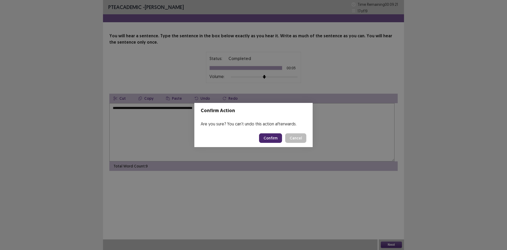
click at [276, 139] on button "Confirm" at bounding box center [270, 138] width 23 height 10
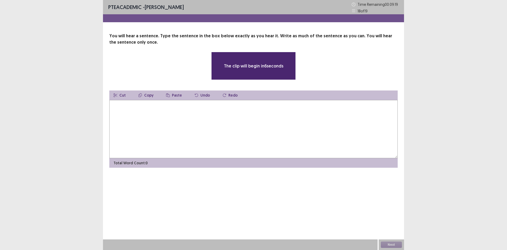
click at [134, 149] on textarea at bounding box center [253, 129] width 288 height 58
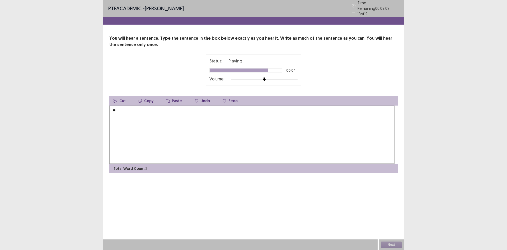
type textarea "*"
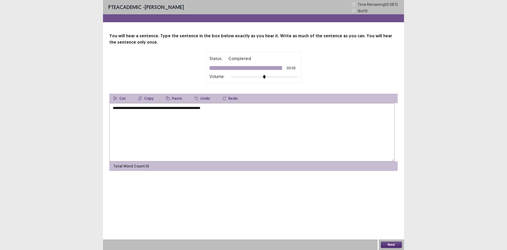
click at [170, 134] on textarea "**********" at bounding box center [251, 132] width 285 height 58
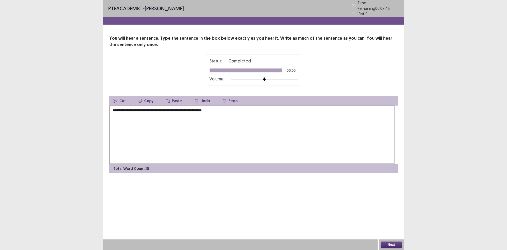
click at [192, 133] on textarea "**********" at bounding box center [251, 134] width 285 height 58
click at [194, 134] on textarea "**********" at bounding box center [251, 134] width 285 height 58
type textarea "**********"
click at [390, 246] on button "Next" at bounding box center [391, 244] width 21 height 6
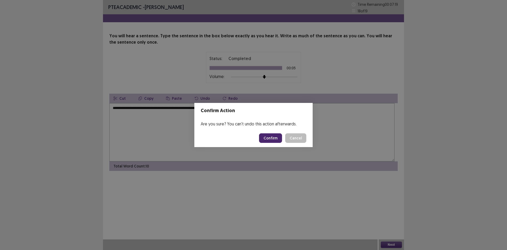
click at [268, 139] on button "Confirm" at bounding box center [270, 138] width 23 height 10
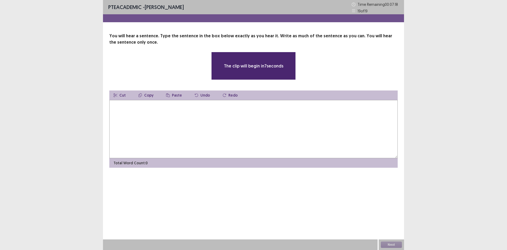
click at [164, 141] on textarea at bounding box center [253, 129] width 288 height 58
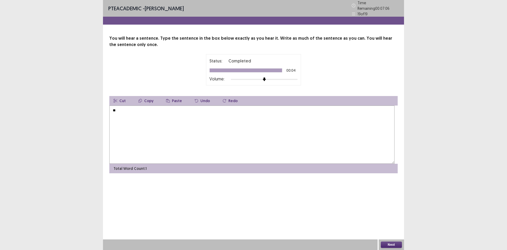
type textarea "*"
type textarea "**********"
click at [393, 246] on button "Next" at bounding box center [391, 244] width 21 height 6
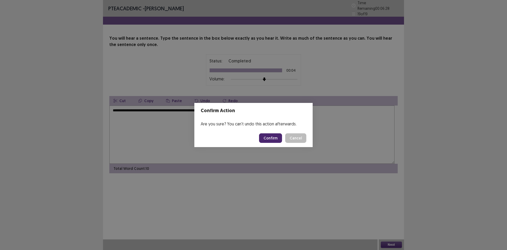
click at [282, 139] on button "Confirm" at bounding box center [270, 138] width 23 height 10
